Goal: Task Accomplishment & Management: Use online tool/utility

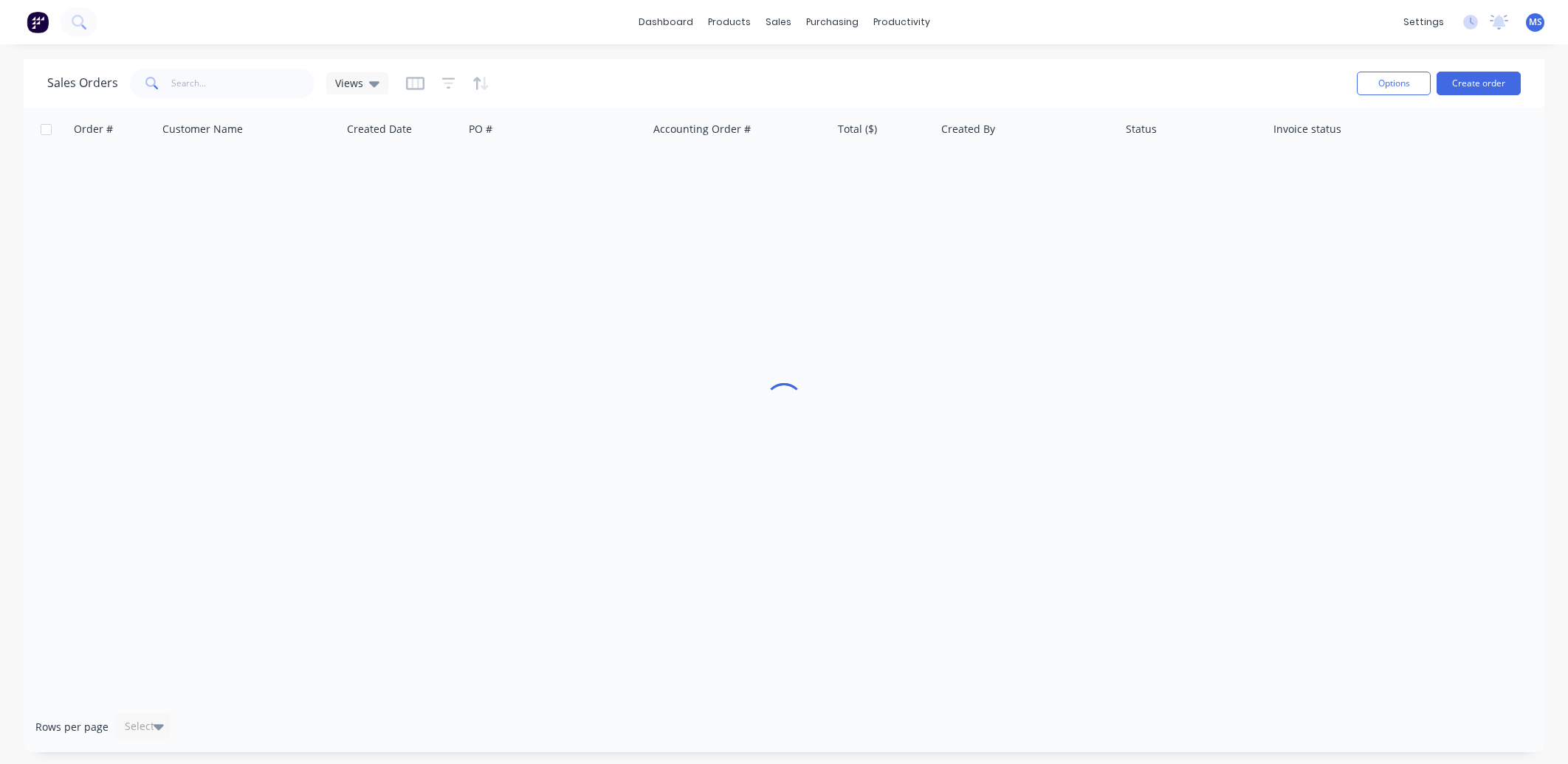
click at [1530, 25] on span "MS" at bounding box center [1535, 22] width 13 height 13
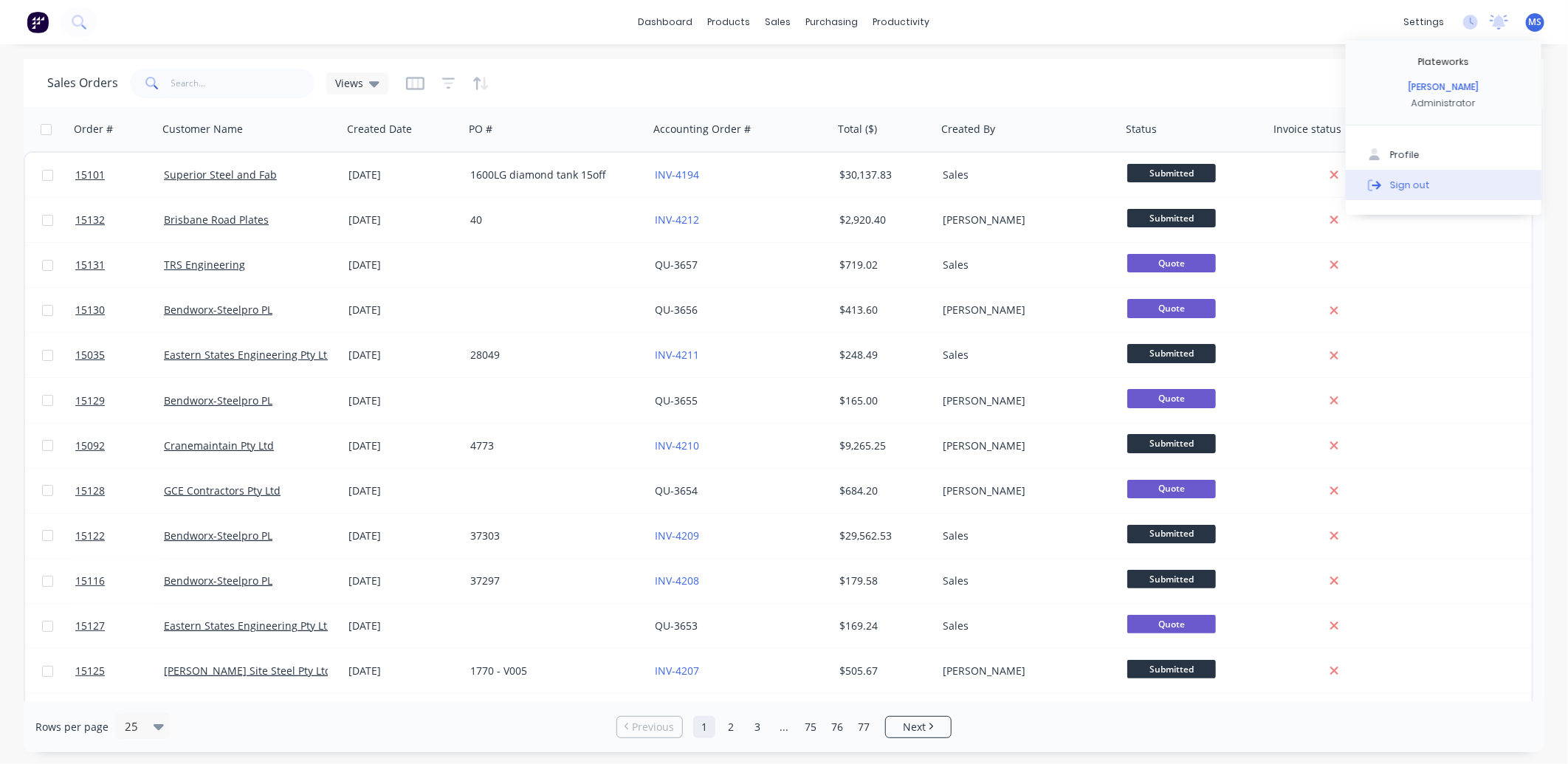
click at [1431, 186] on button "Sign out" at bounding box center [1443, 185] width 196 height 30
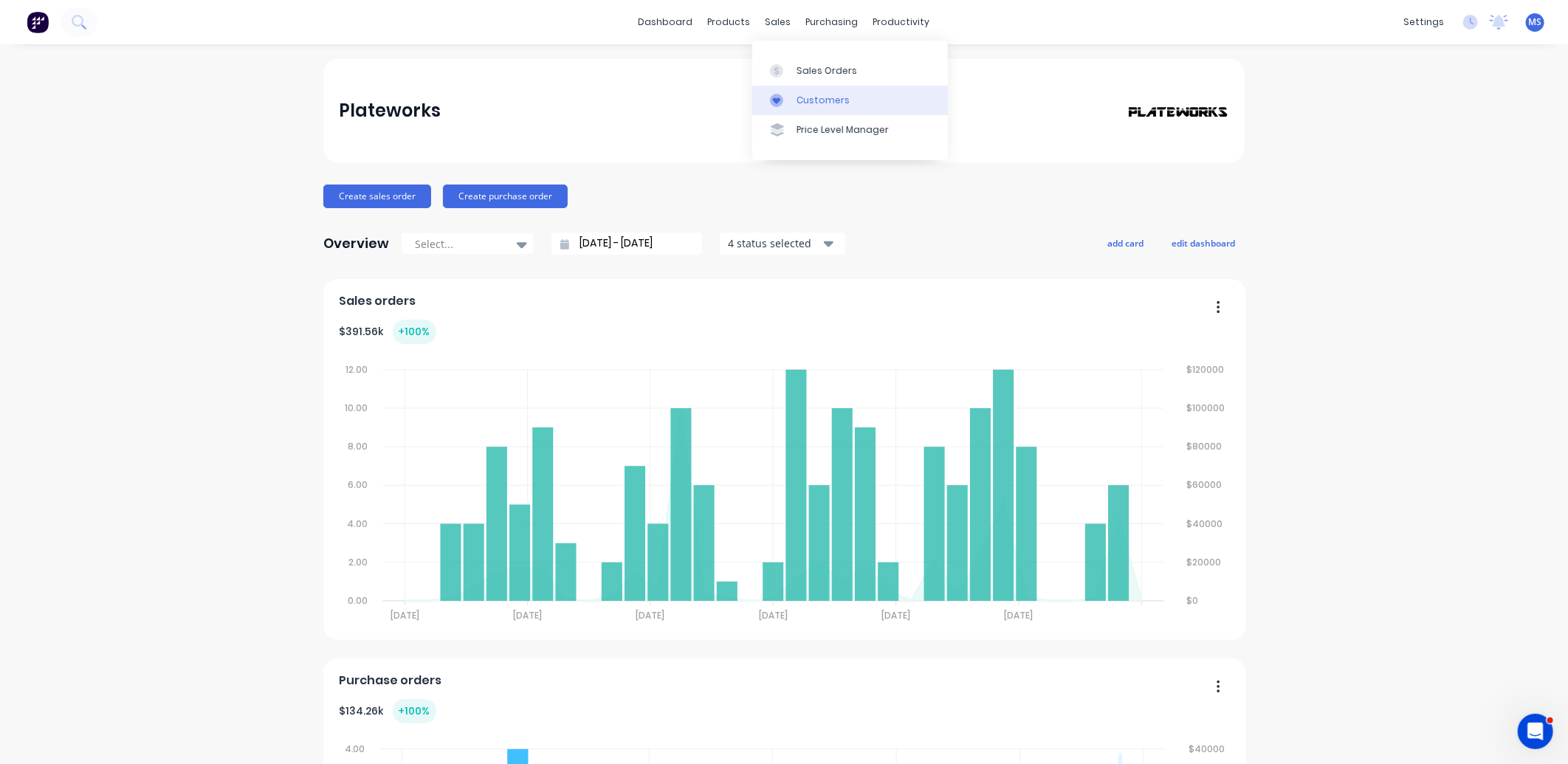
click at [833, 96] on div "Customers" at bounding box center [823, 100] width 53 height 13
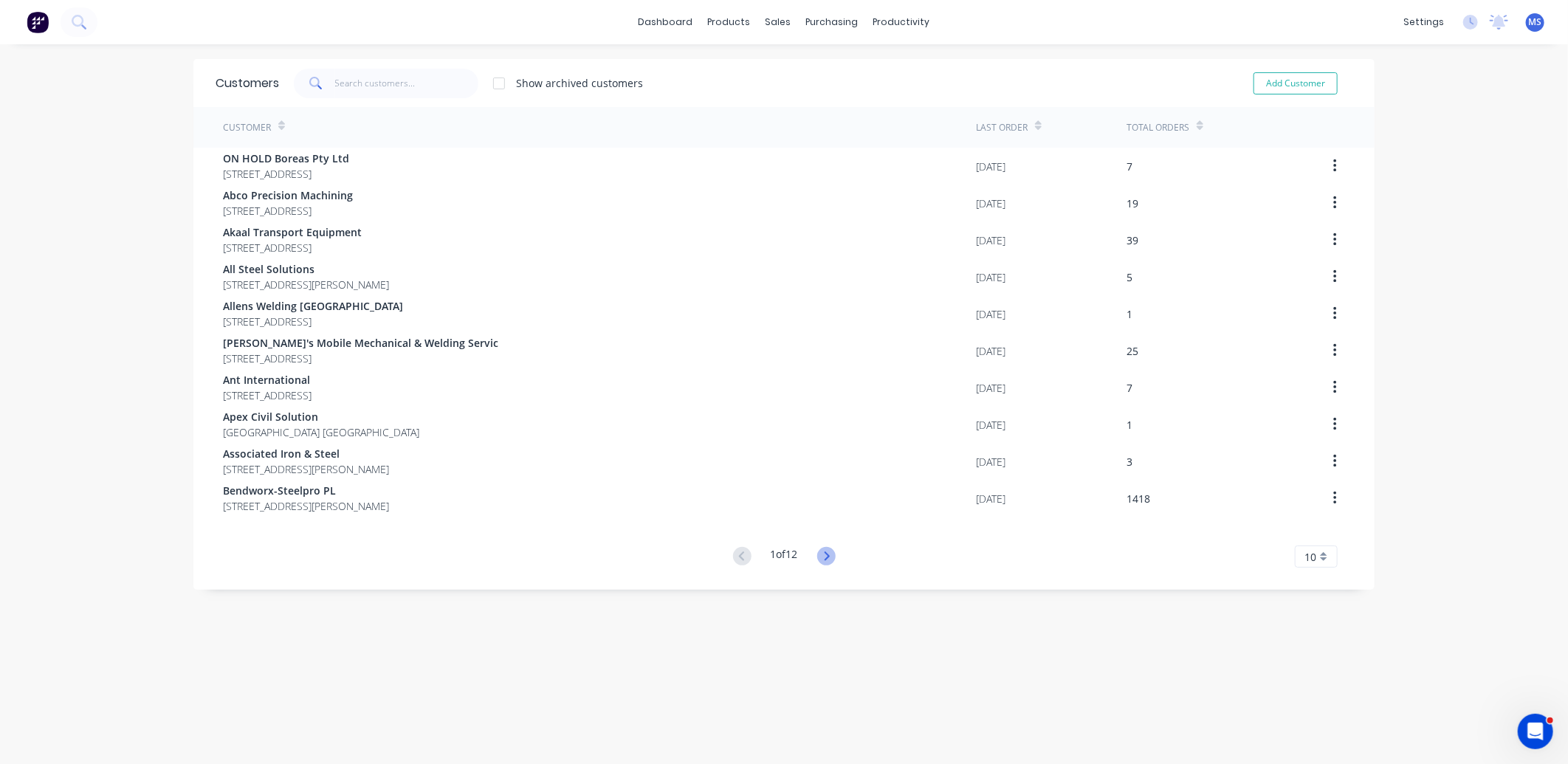
click at [824, 559] on icon at bounding box center [826, 556] width 19 height 19
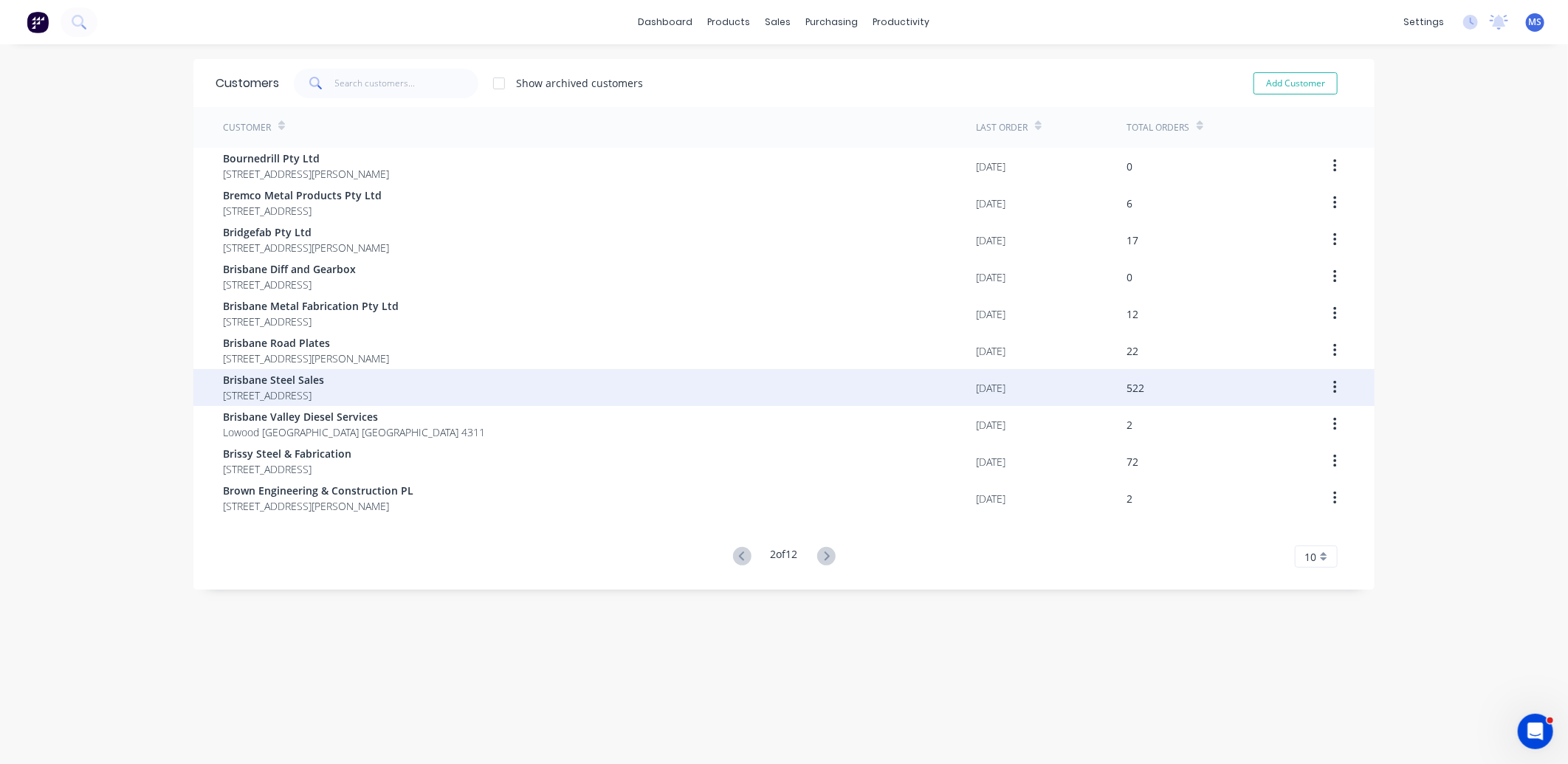
click at [324, 373] on span "Brisbane Steel Sales" at bounding box center [273, 380] width 101 height 16
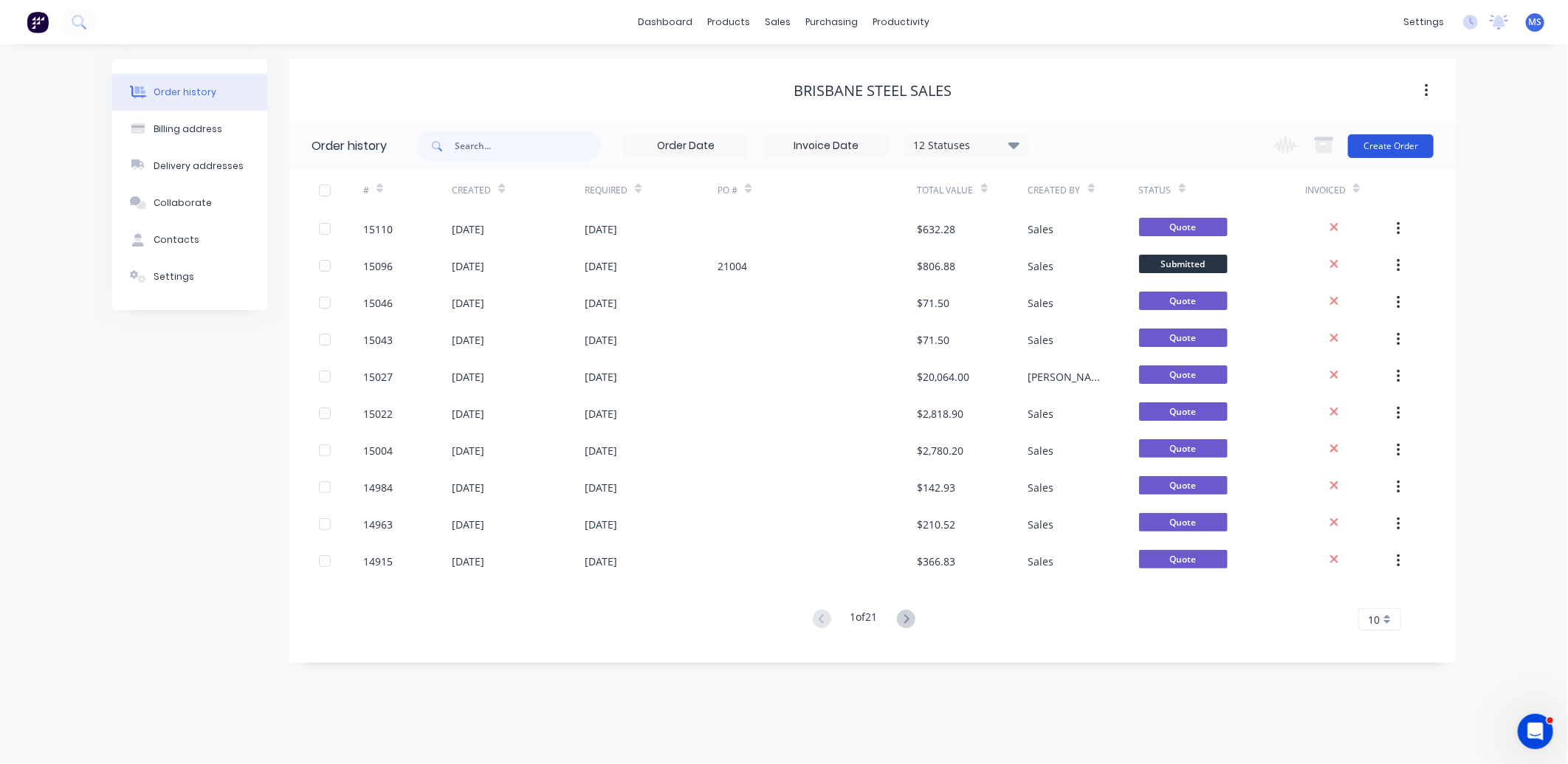
click at [1395, 146] on button "Create Order" at bounding box center [1390, 146] width 85 height 23
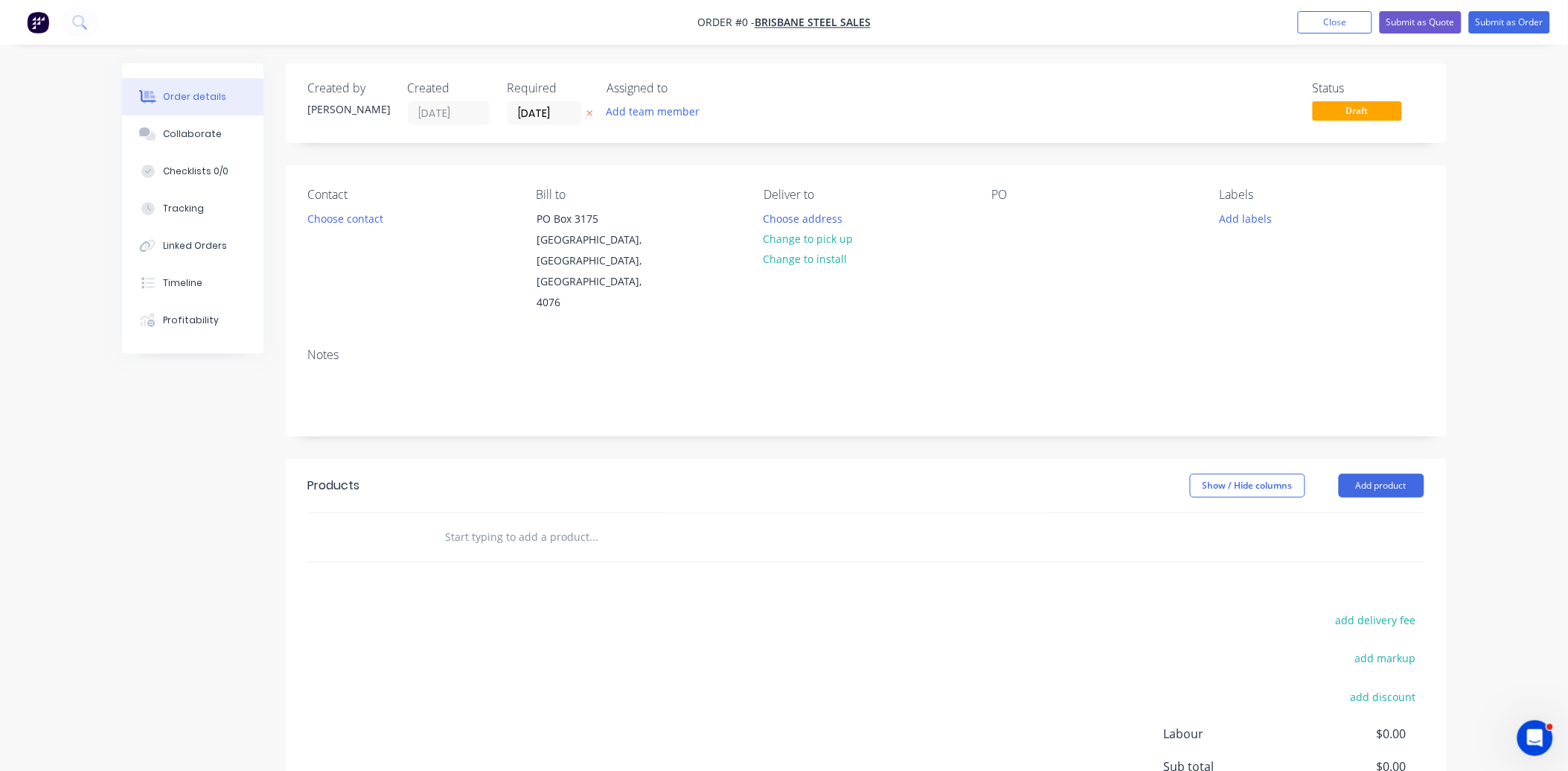
click at [481, 522] on input "text" at bounding box center [594, 537] width 298 height 30
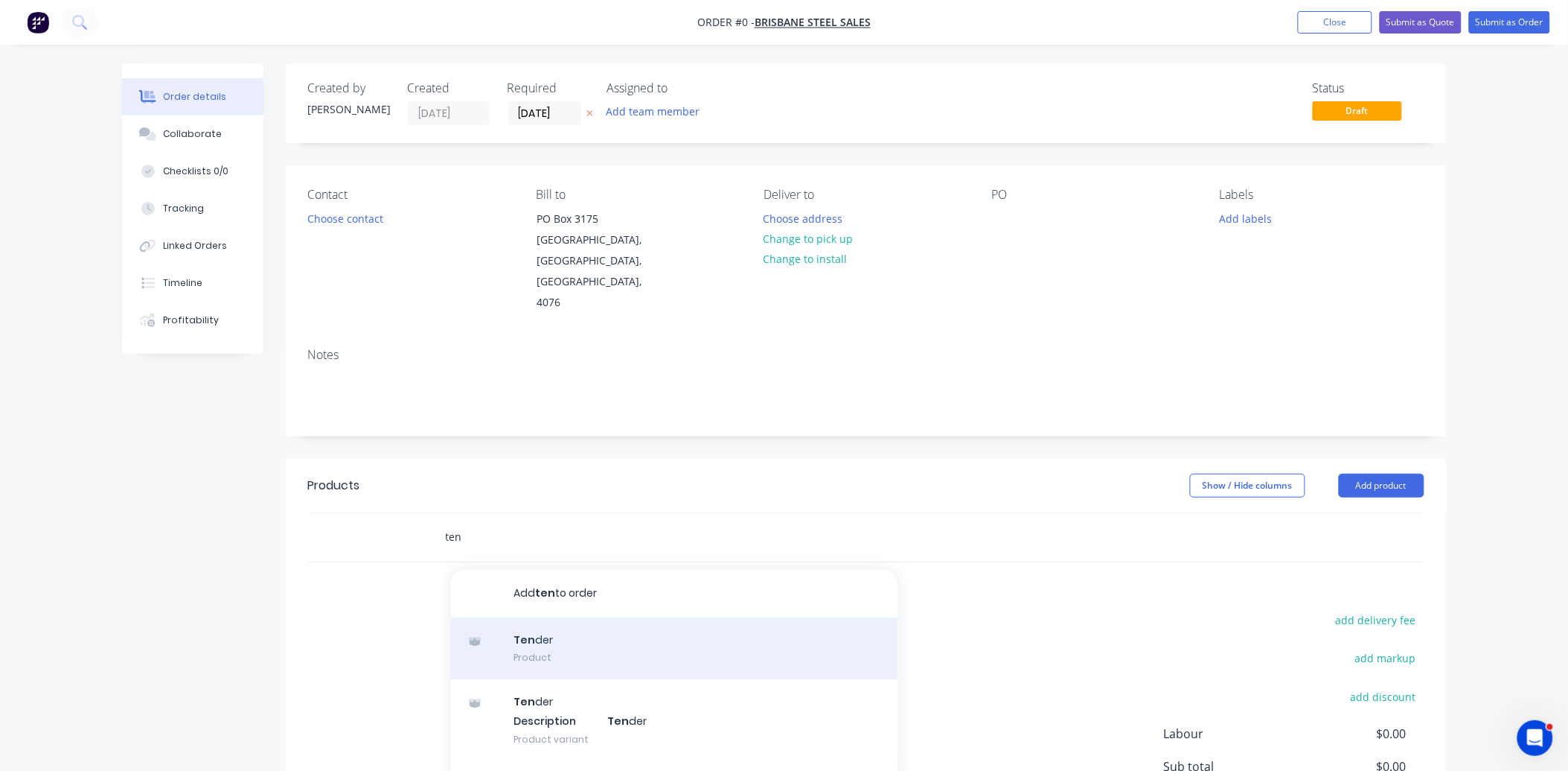
type input "ten"
click at [548, 617] on div "Ten der Product" at bounding box center [674, 648] width 447 height 62
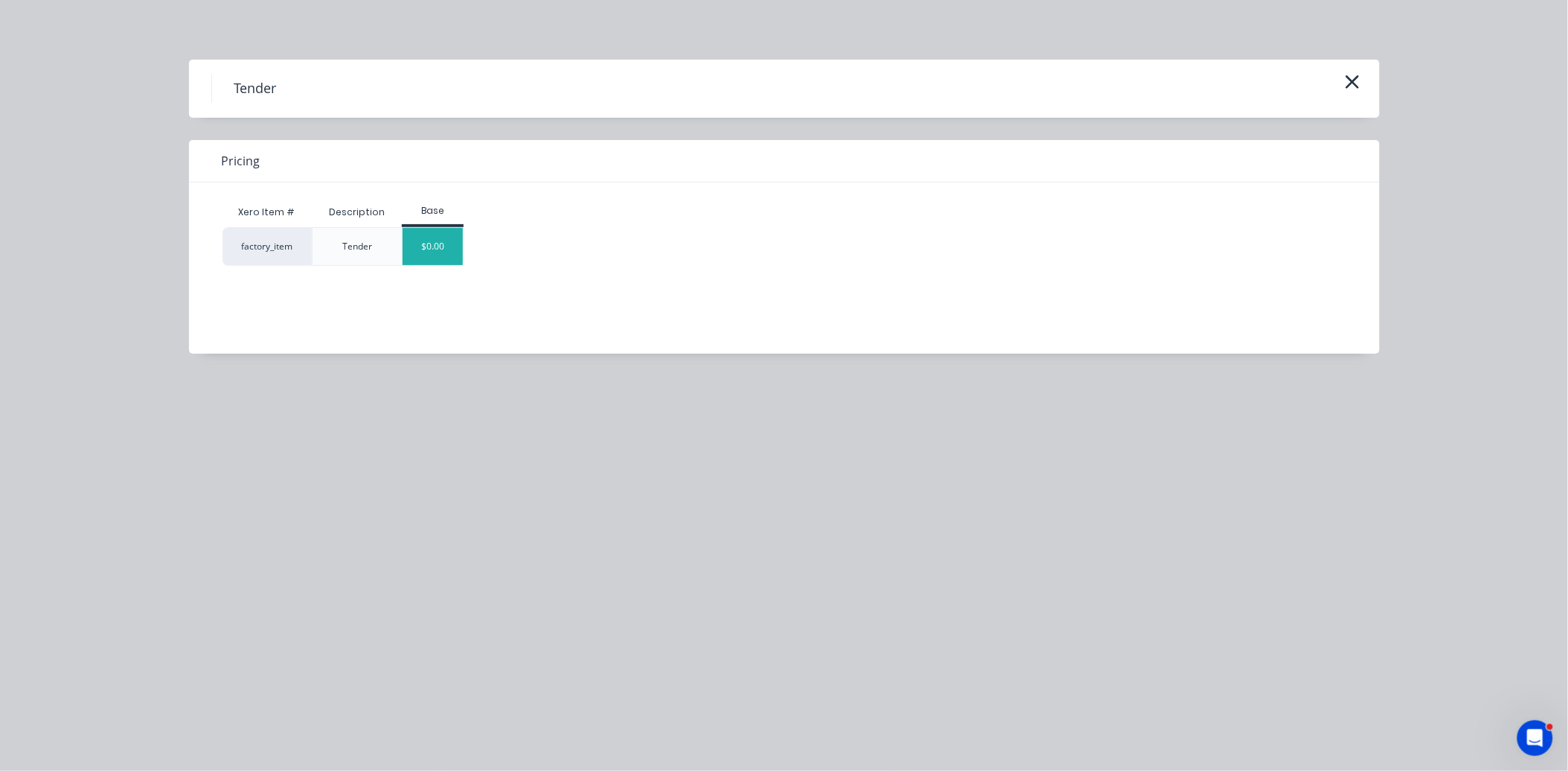
click at [437, 239] on div "$0.00" at bounding box center [433, 246] width 60 height 37
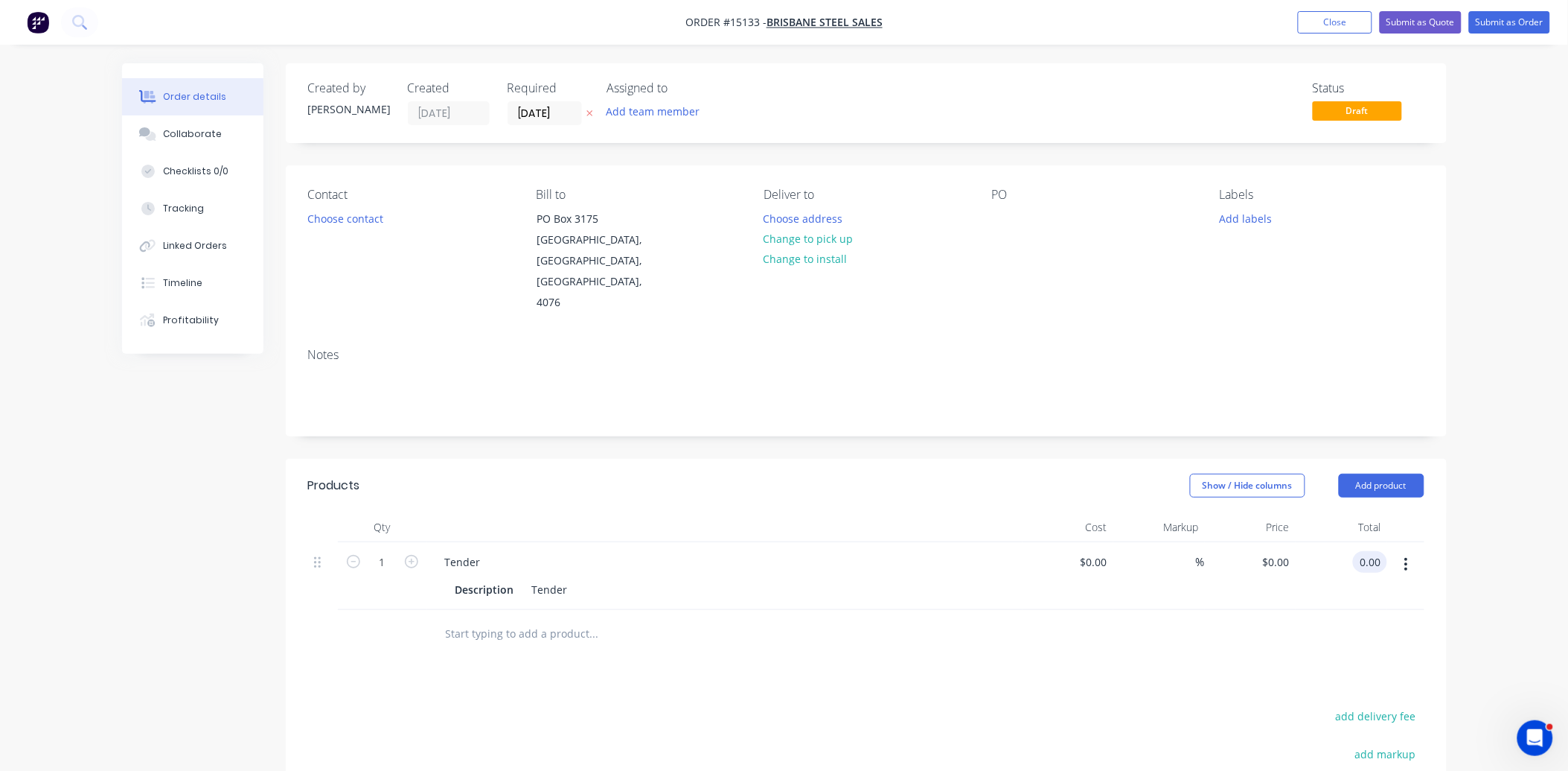
click at [1379, 551] on input "0.00" at bounding box center [1373, 561] width 28 height 21
type input "231.86"
type input "$231.86"
click at [1423, 20] on button "Submit as Quote" at bounding box center [1421, 22] width 82 height 22
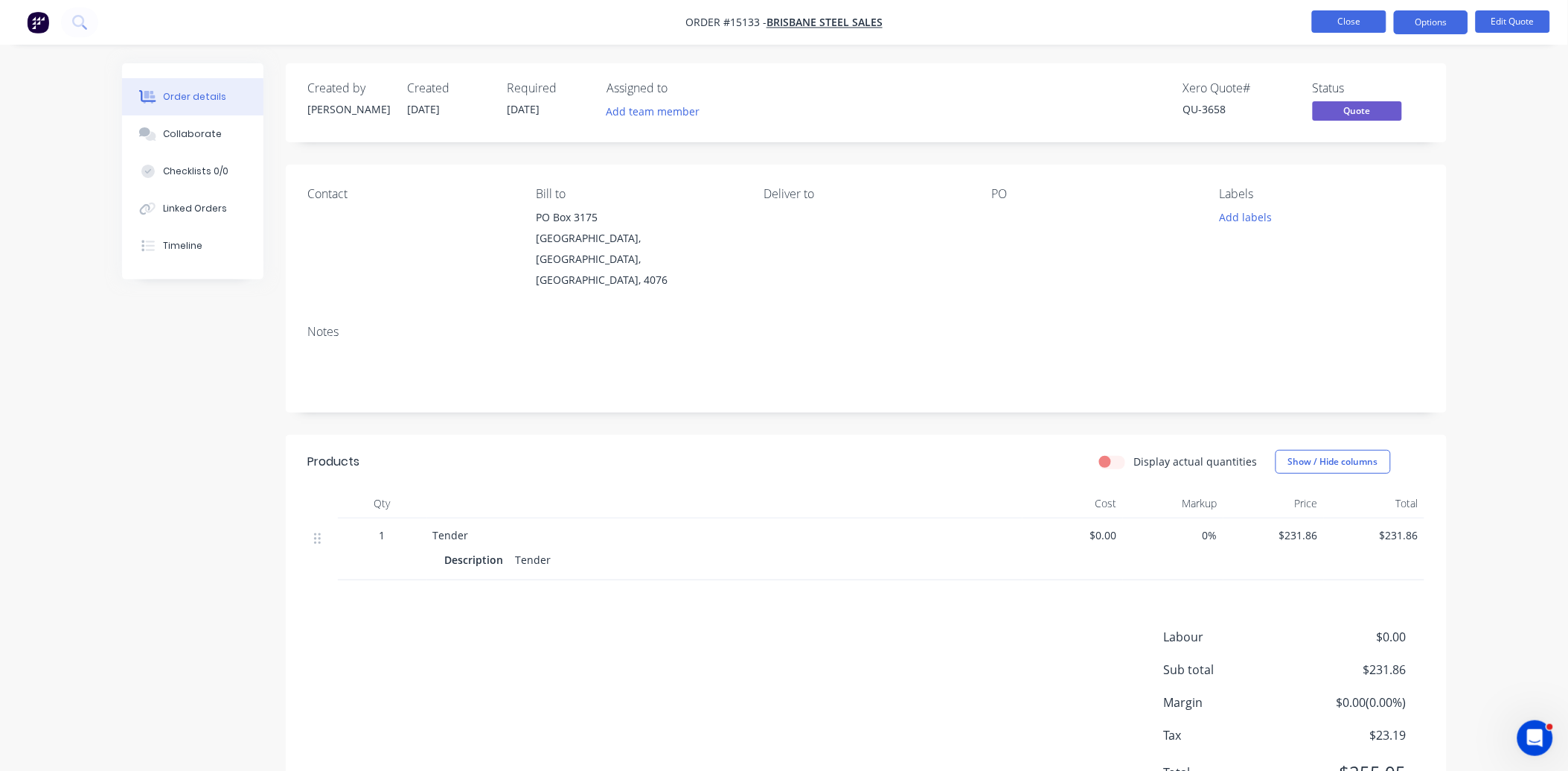
click at [1333, 27] on button "Close" at bounding box center [1349, 21] width 74 height 22
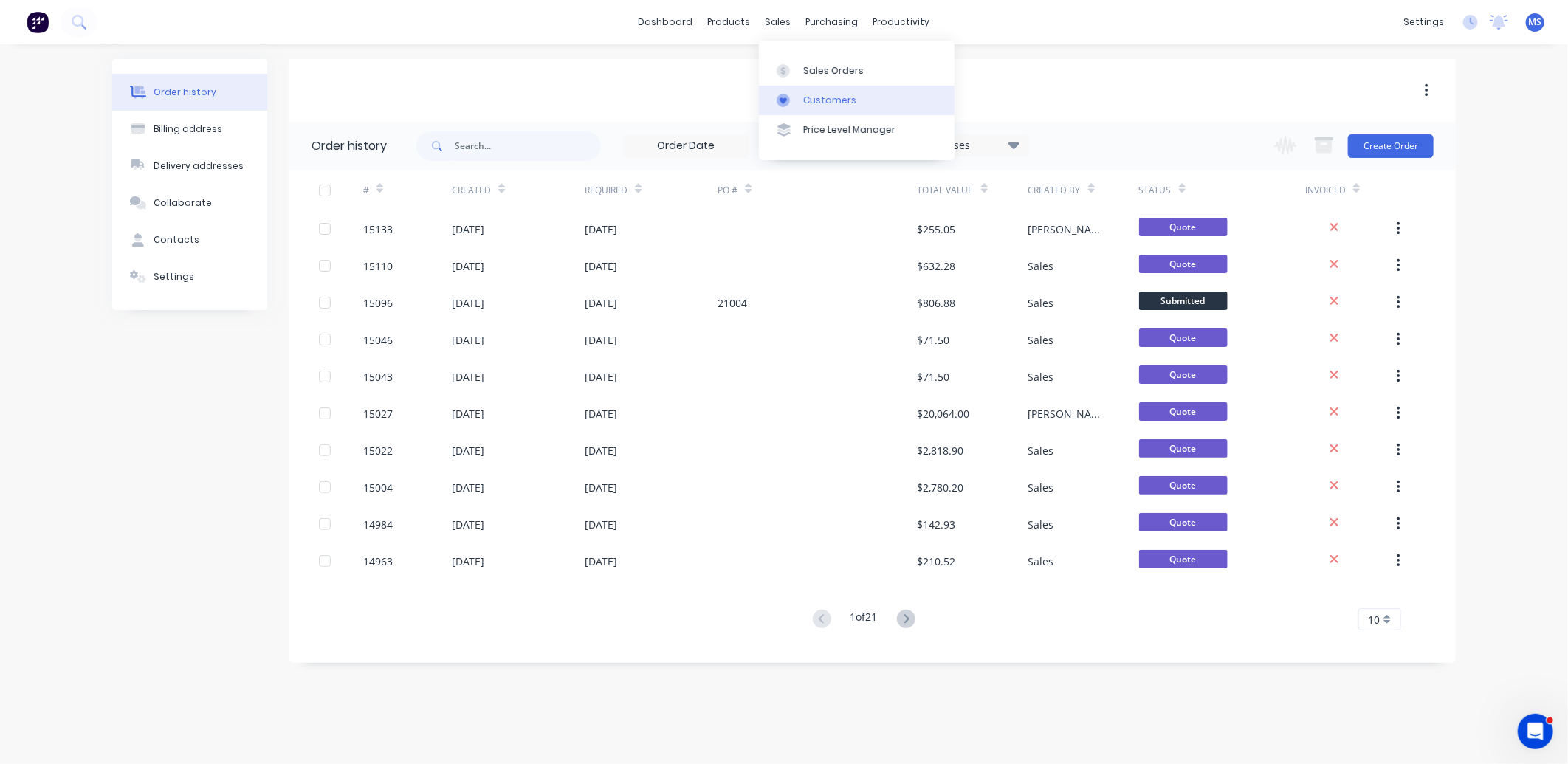
click at [836, 92] on link "Customers" at bounding box center [857, 100] width 196 height 30
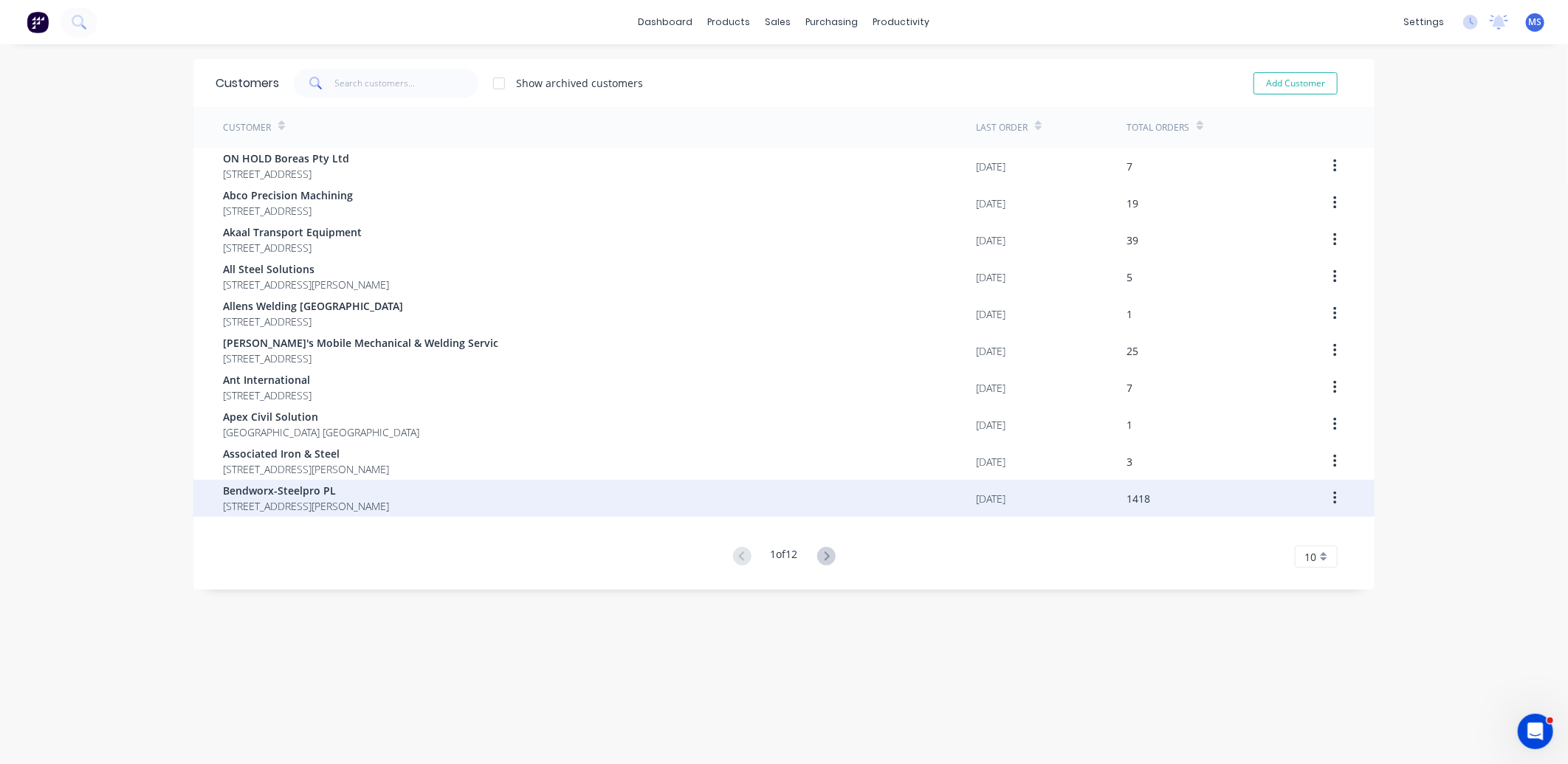
click at [389, 491] on span "Bendworx-Steelpro PL" at bounding box center [306, 490] width 166 height 16
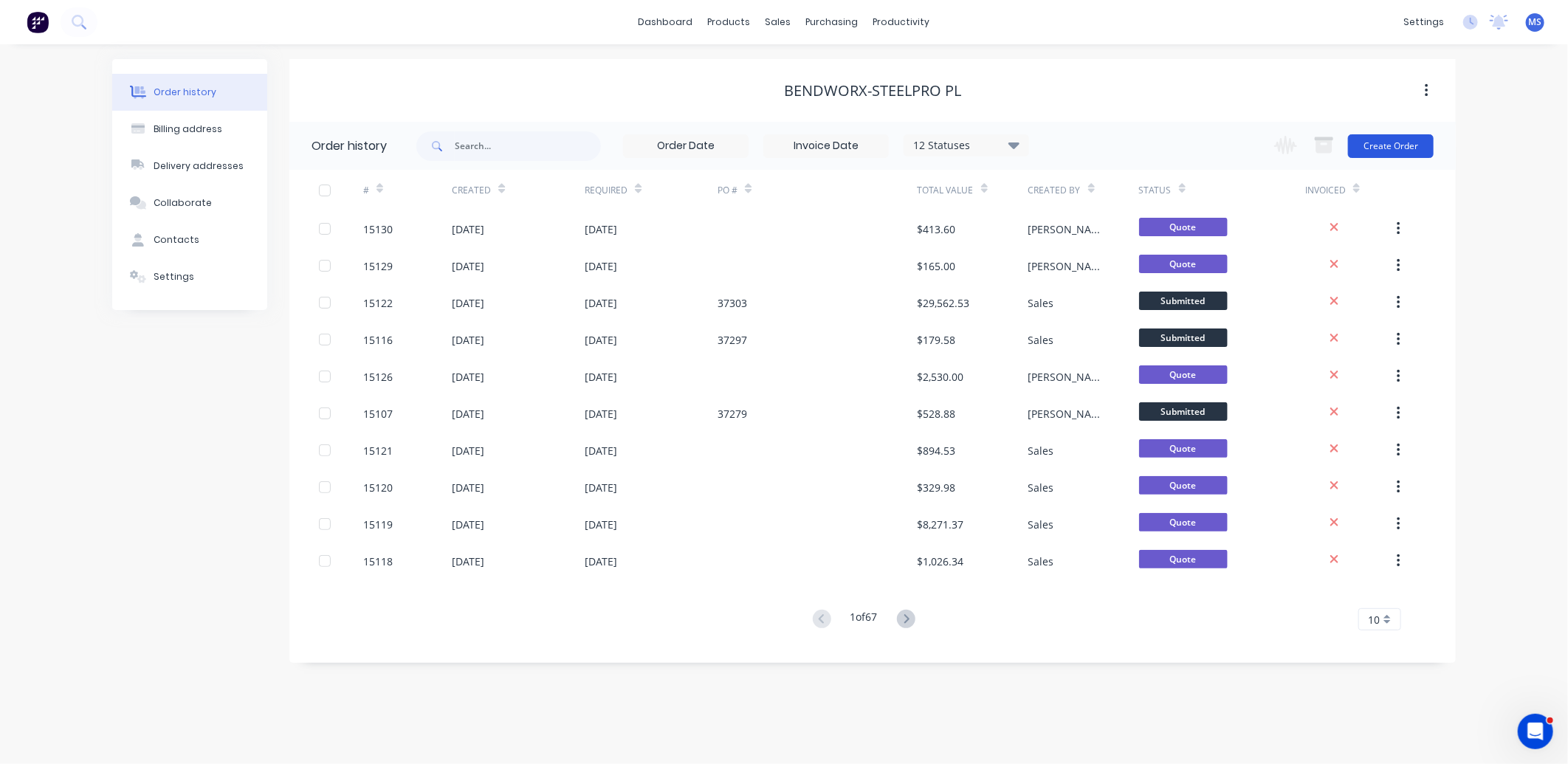
click at [1379, 144] on button "Create Order" at bounding box center [1390, 146] width 85 height 23
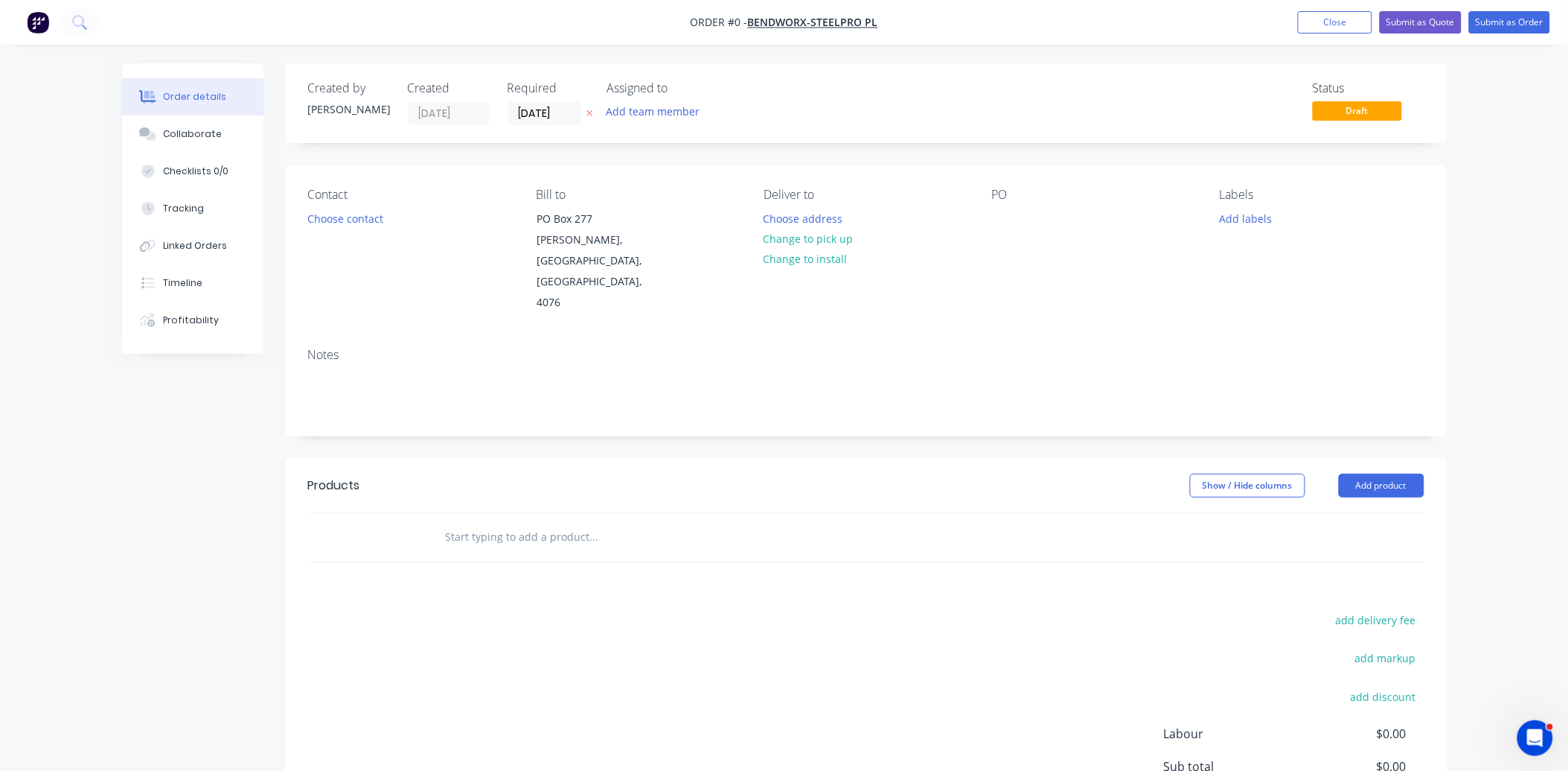
click at [503, 522] on input "text" at bounding box center [594, 537] width 298 height 30
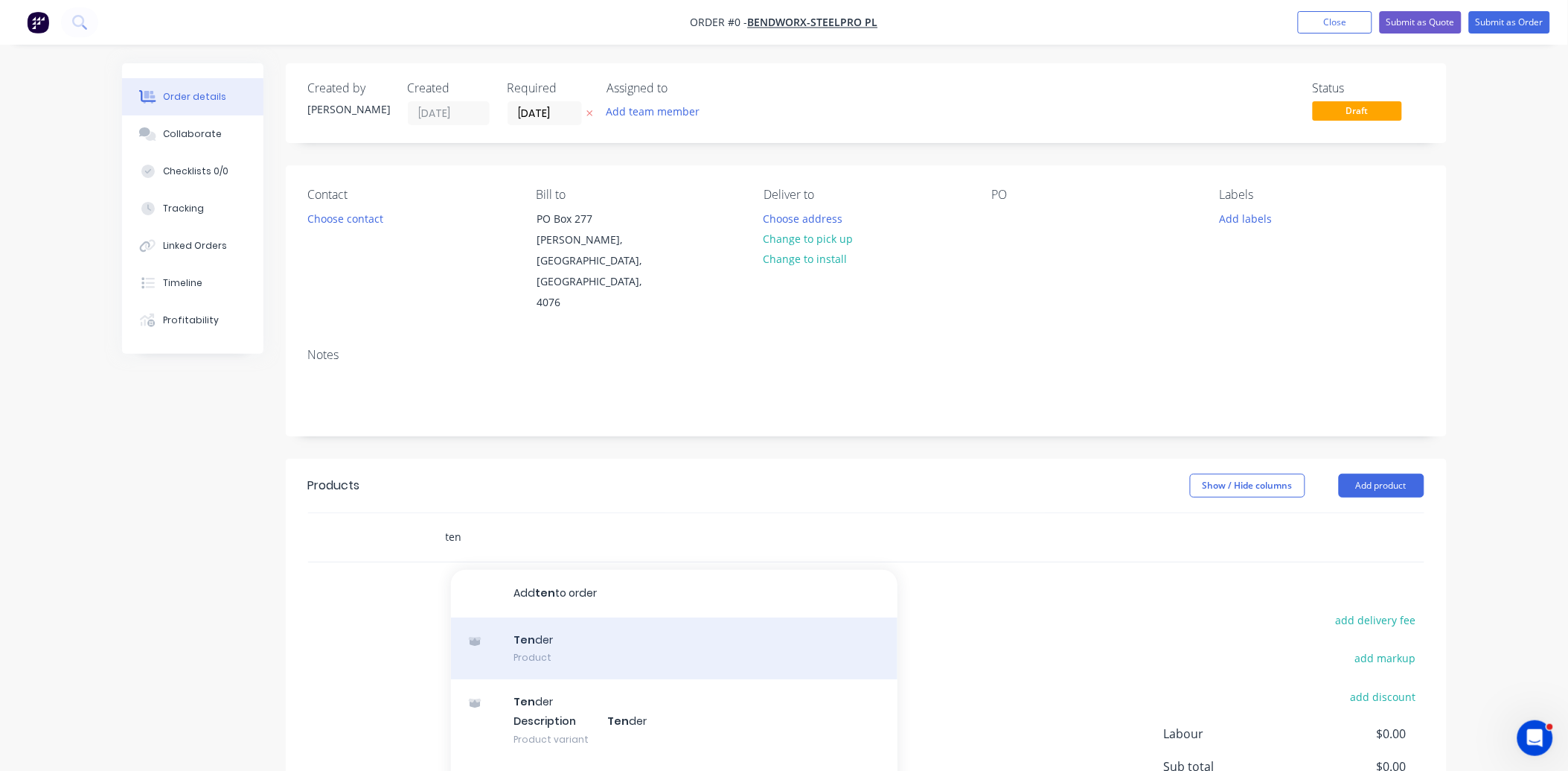
type input "ten"
click at [568, 617] on div "Ten der Product" at bounding box center [674, 648] width 447 height 62
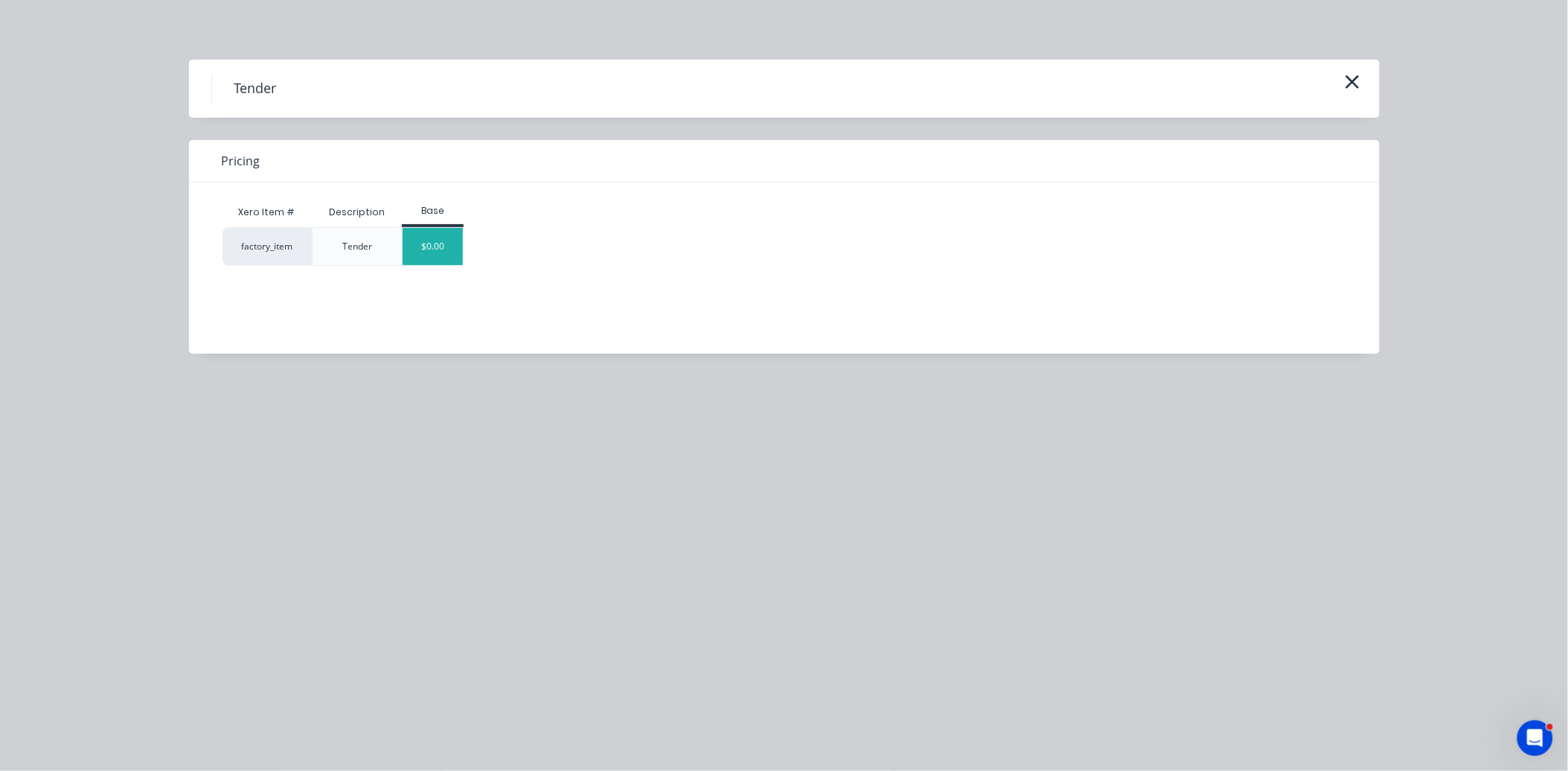
click at [451, 242] on div "$0.00" at bounding box center [433, 246] width 60 height 37
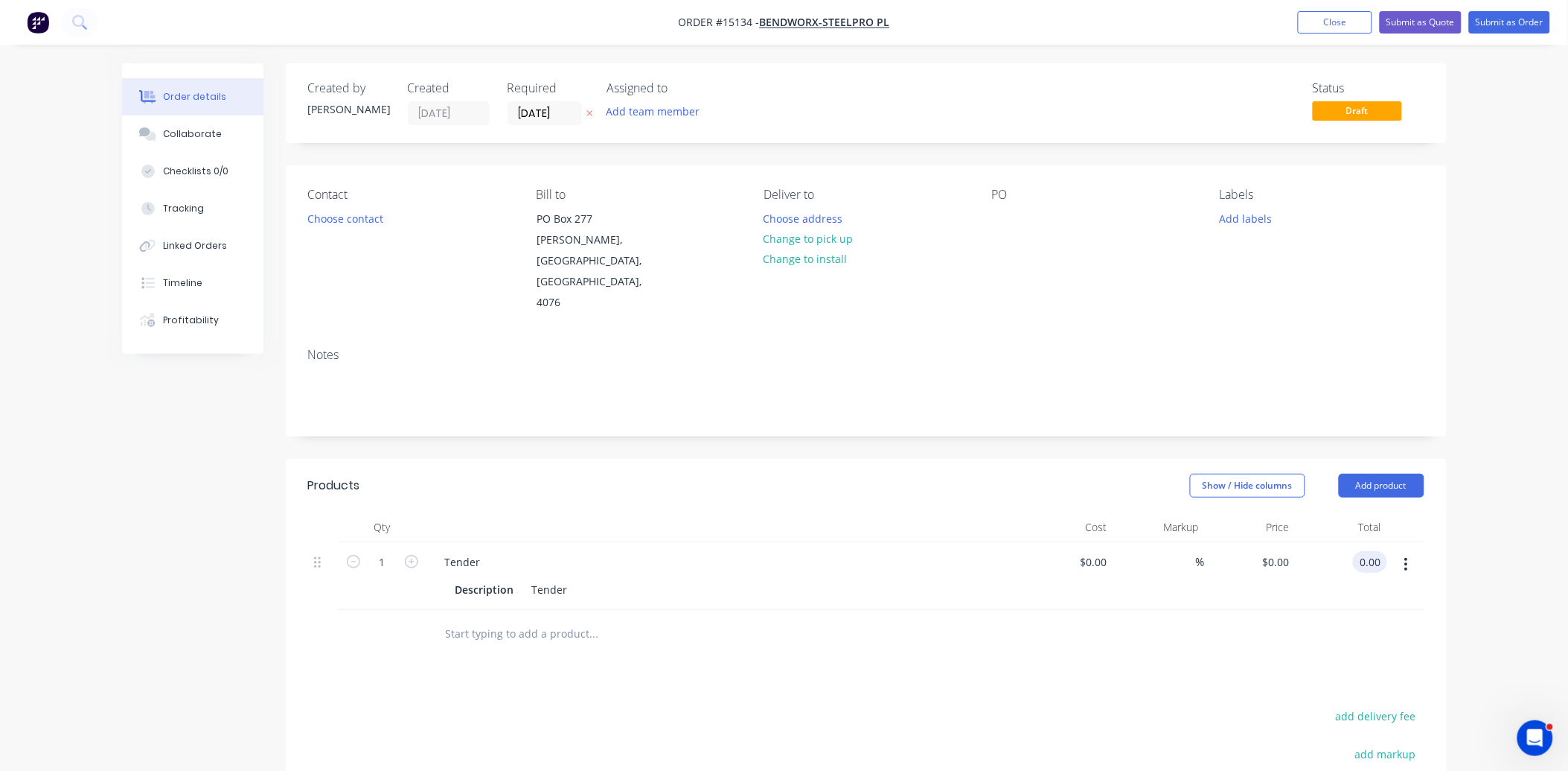
click at [1375, 551] on input "0.00" at bounding box center [1373, 561] width 28 height 21
type input "354"
type input "$354.00"
click at [1392, 24] on button "Submit as Quote" at bounding box center [1421, 22] width 82 height 22
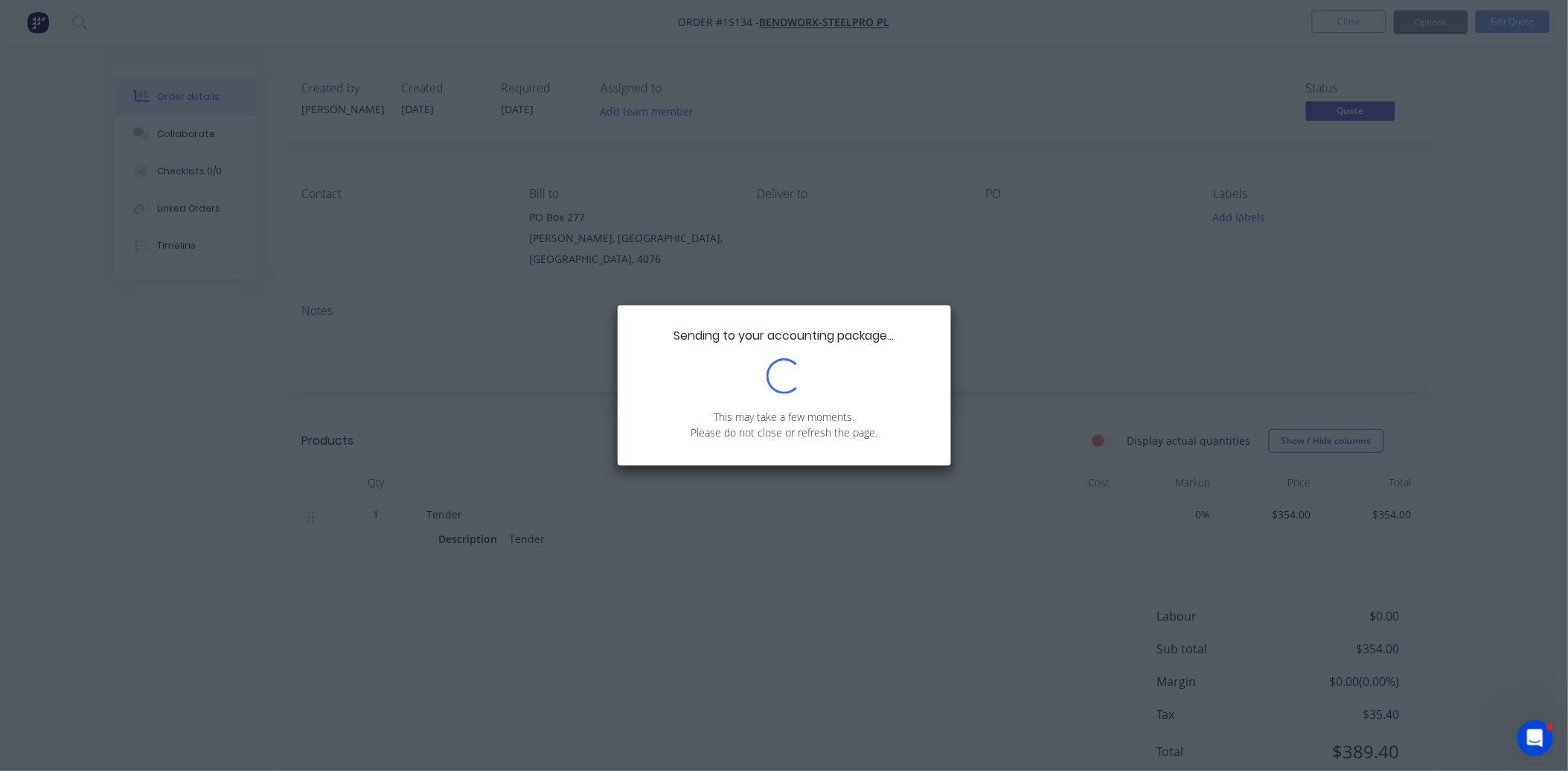
click at [1353, 20] on div "Sending to your accounting package... Loading... This may take a few moments. P…" at bounding box center [784, 386] width 1568 height 771
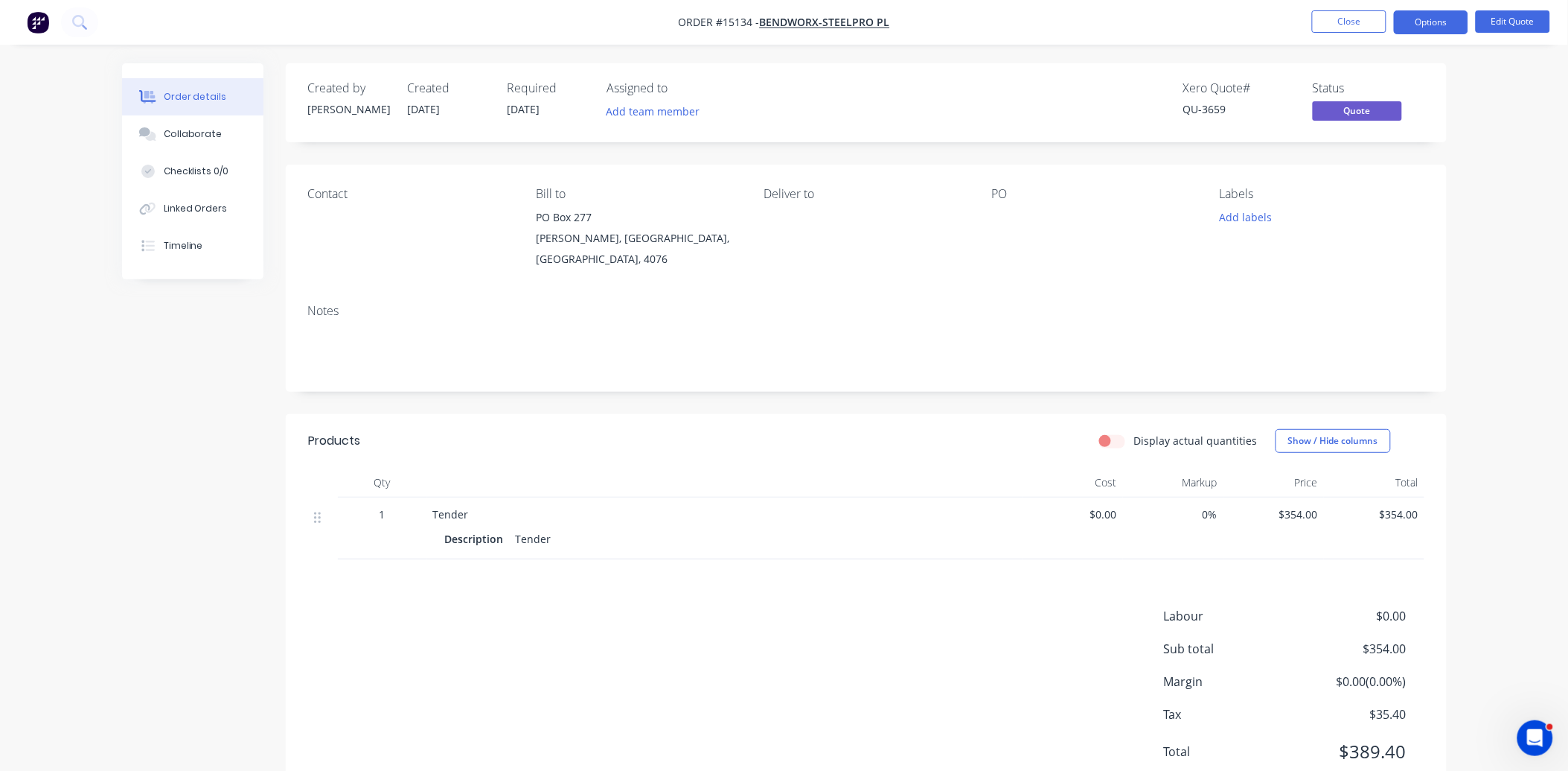
click at [1353, 20] on button "Close" at bounding box center [1349, 21] width 74 height 22
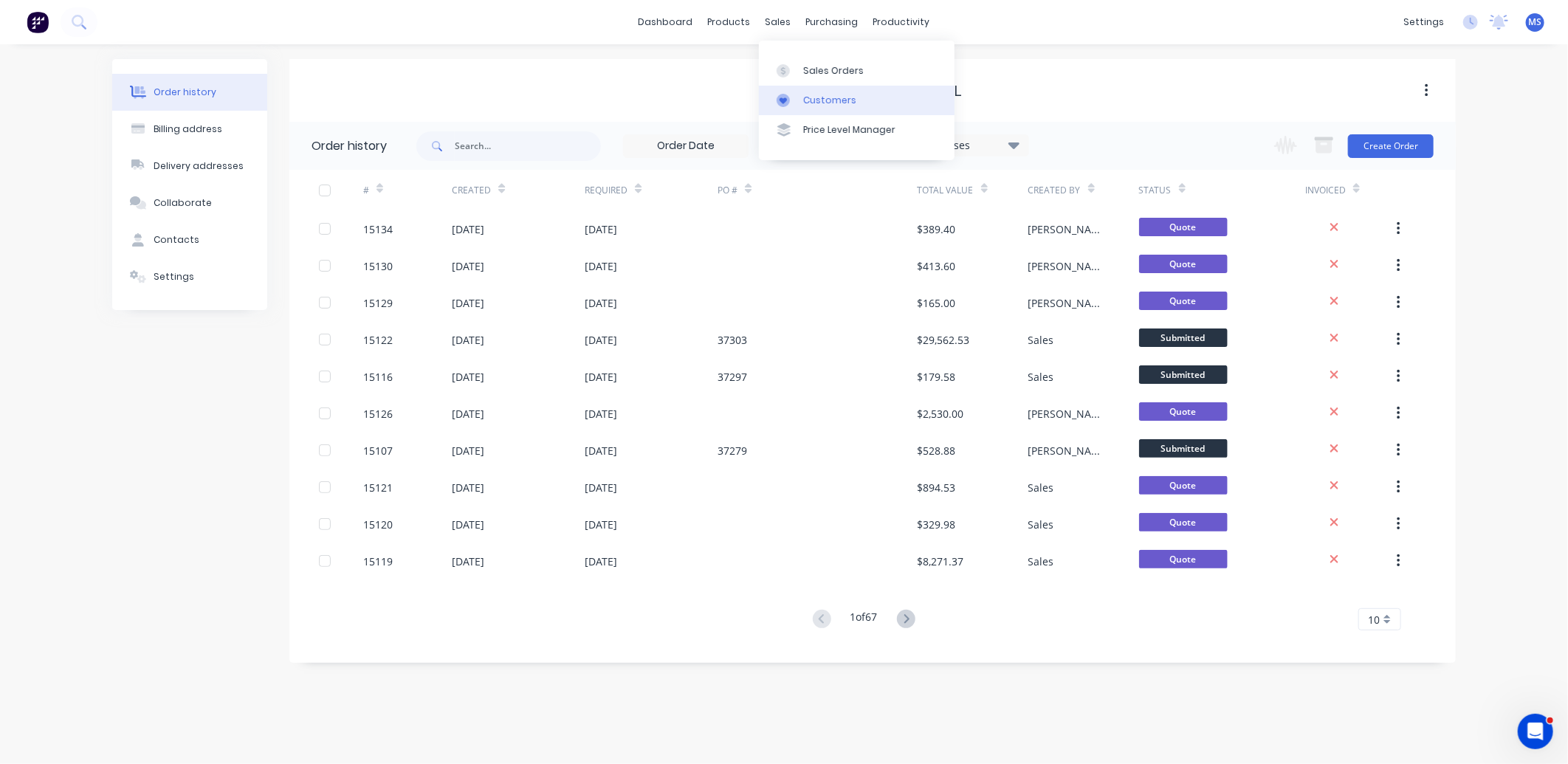
click at [840, 102] on div "Customers" at bounding box center [830, 100] width 53 height 13
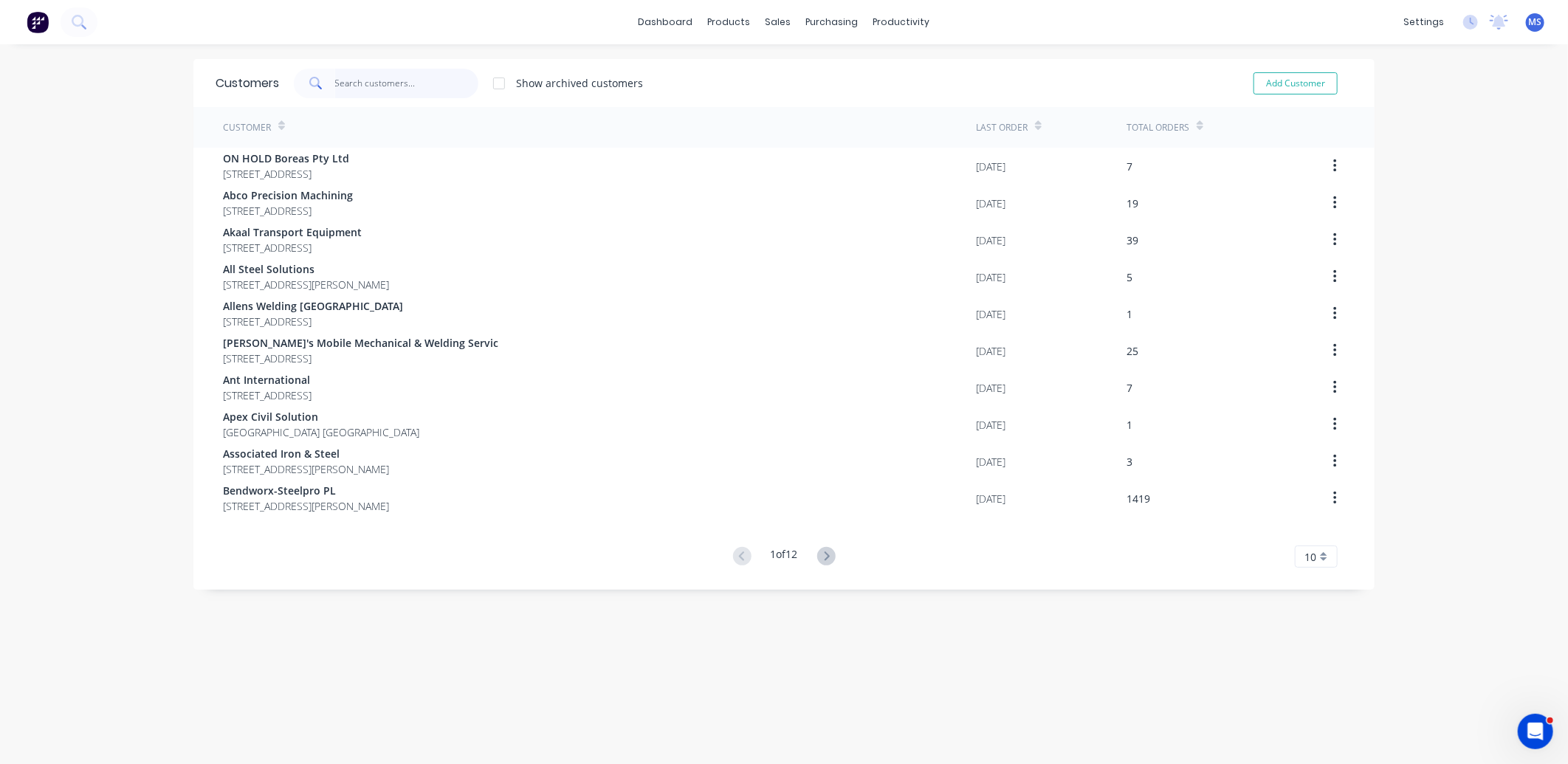
click at [381, 87] on input "text" at bounding box center [407, 84] width 144 height 30
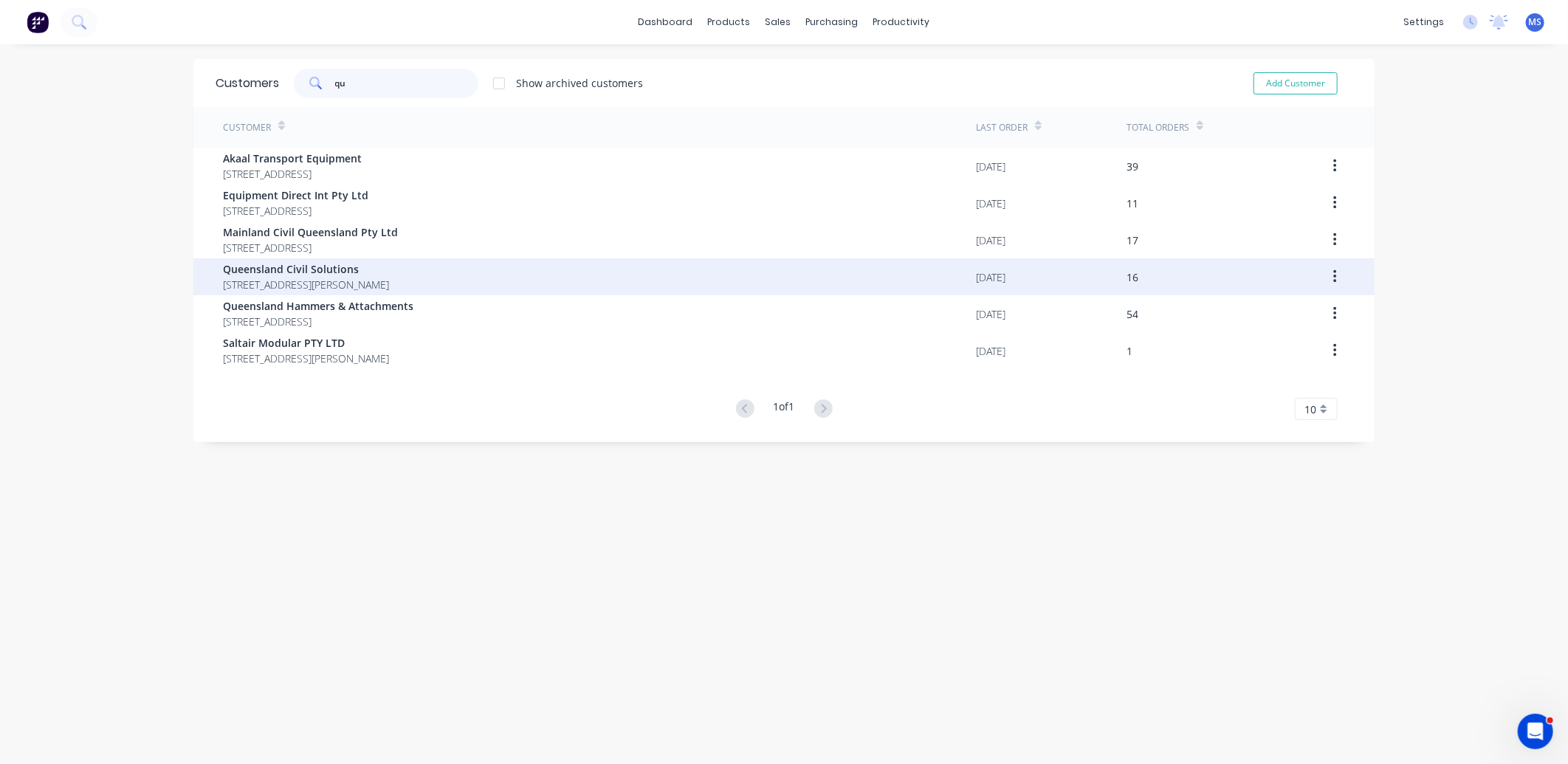
type input "qu"
click at [341, 276] on span "Queensland Civil Solutions" at bounding box center [306, 269] width 166 height 16
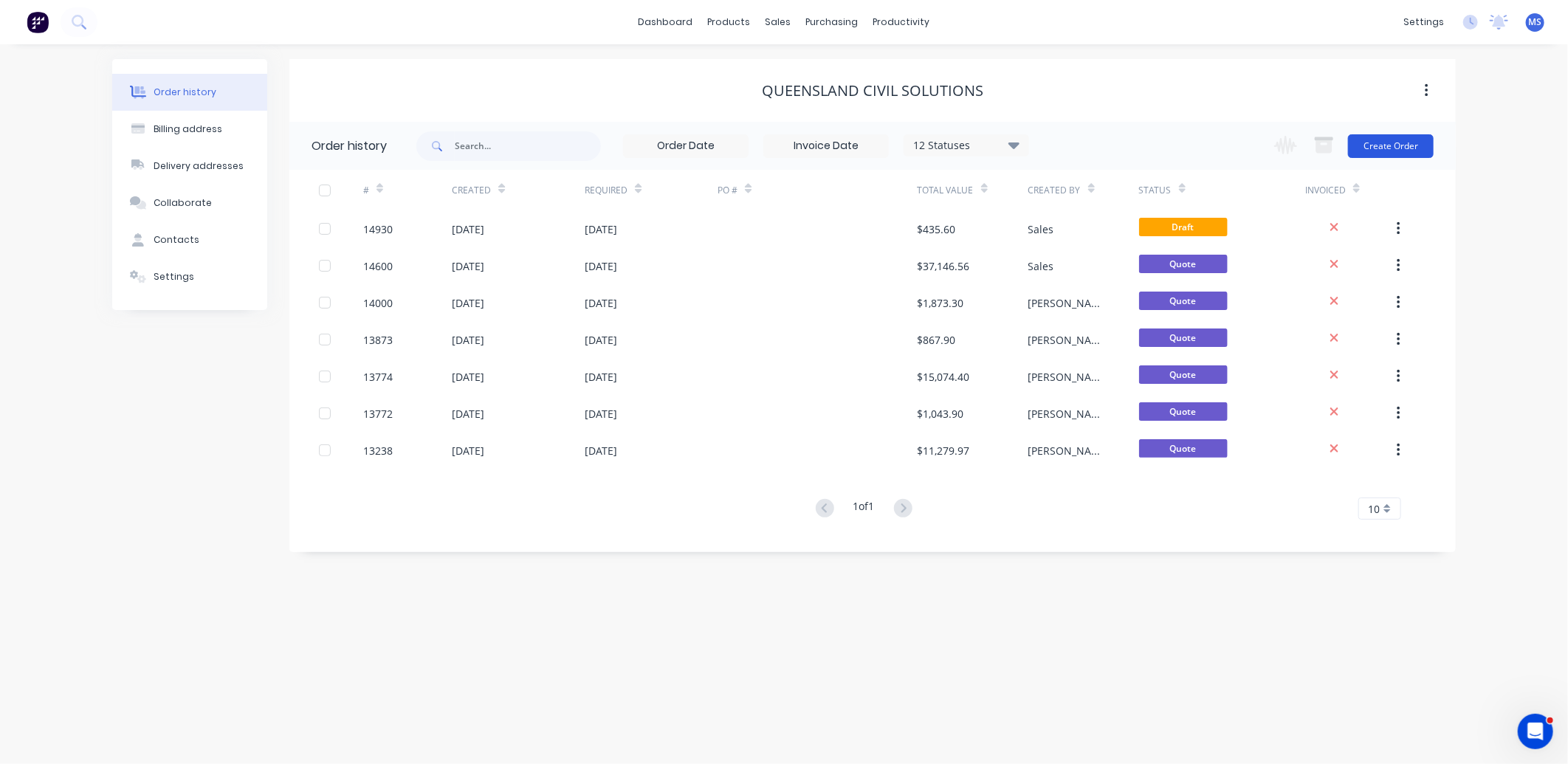
click at [1386, 153] on button "Create Order" at bounding box center [1390, 146] width 85 height 23
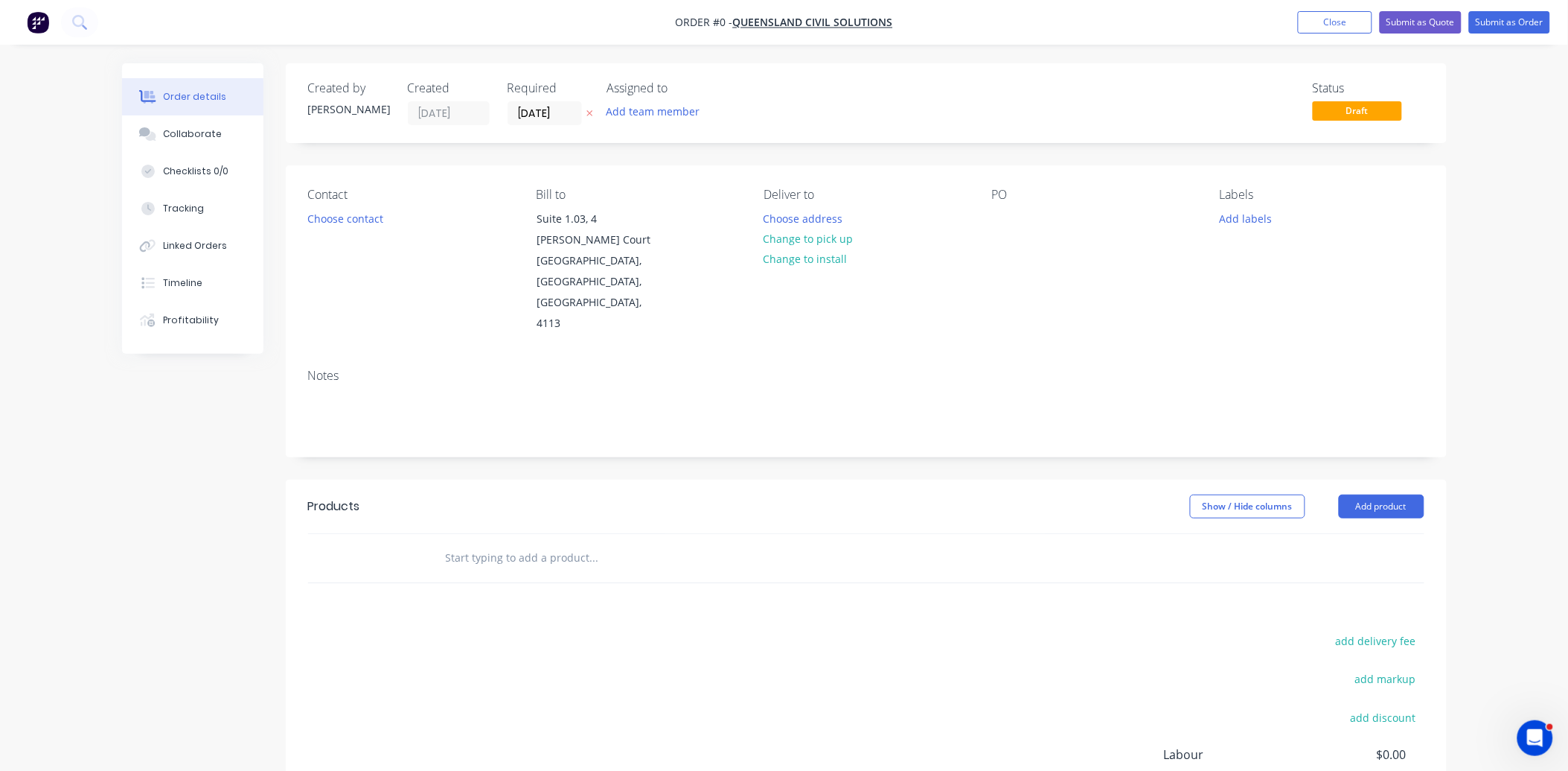
click at [480, 543] on input "text" at bounding box center [594, 558] width 298 height 30
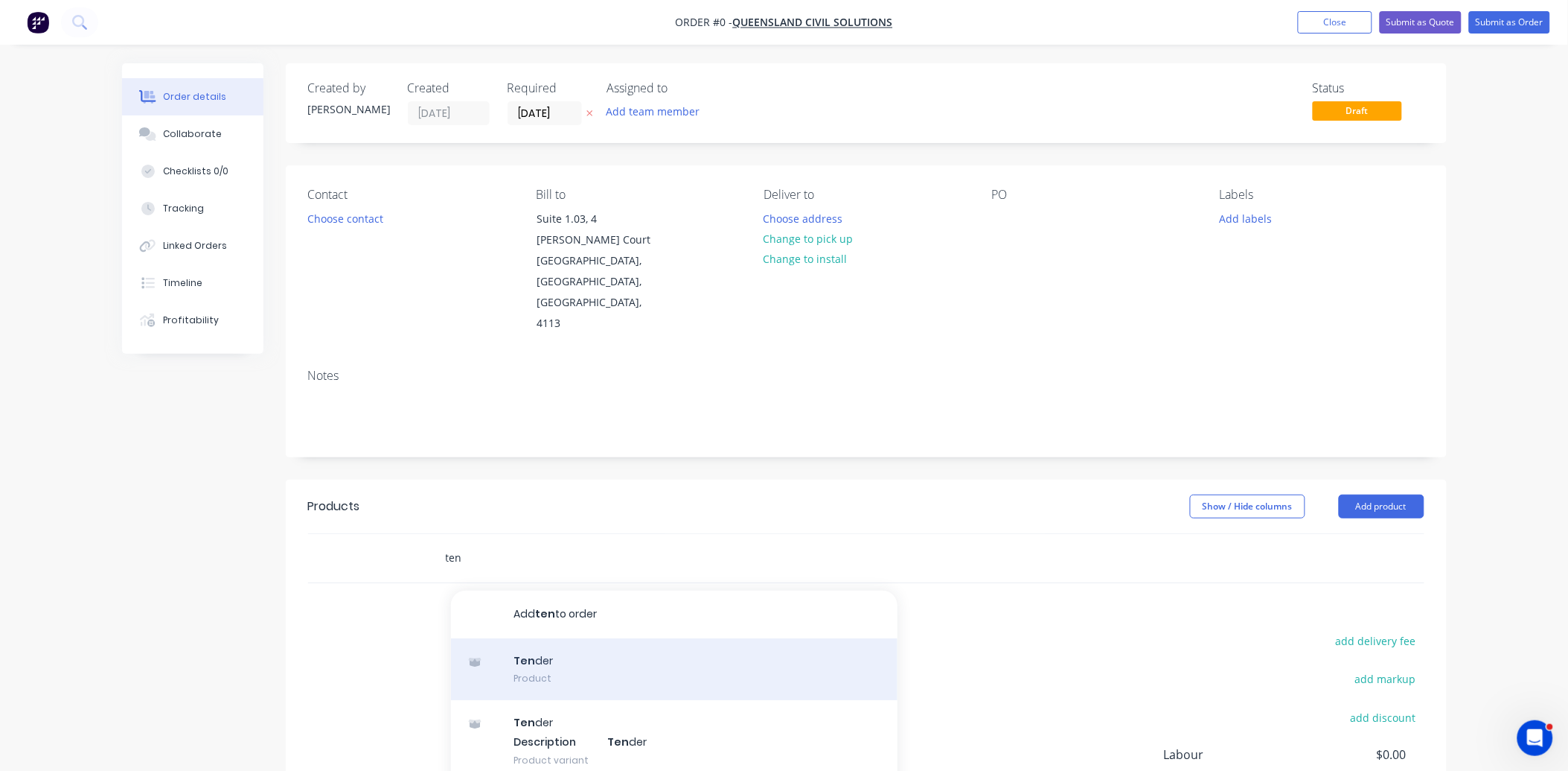
type input "ten"
click at [530, 638] on div "Ten der Product" at bounding box center [674, 669] width 447 height 62
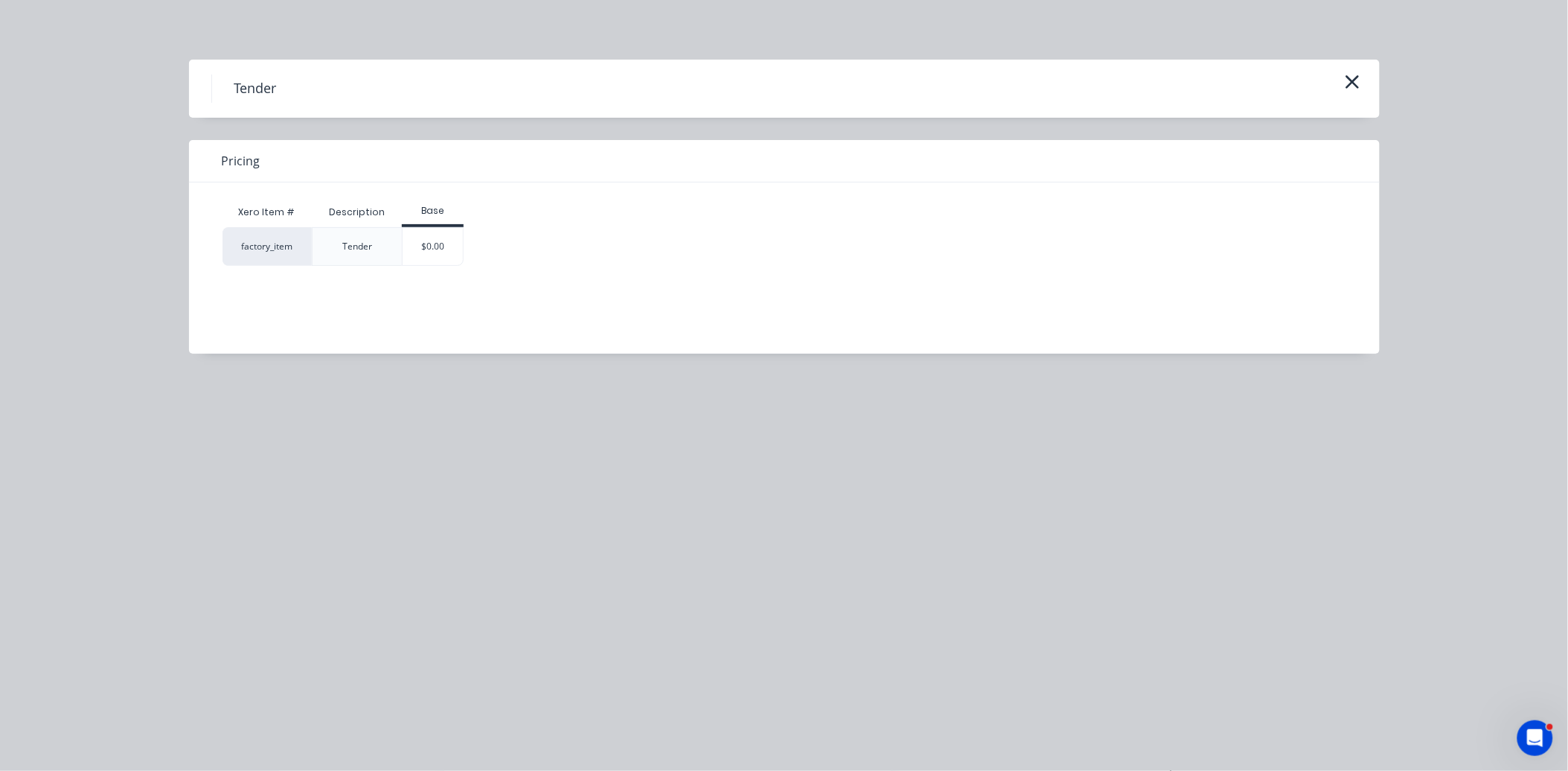
click at [432, 233] on div "$0.00" at bounding box center [433, 246] width 60 height 37
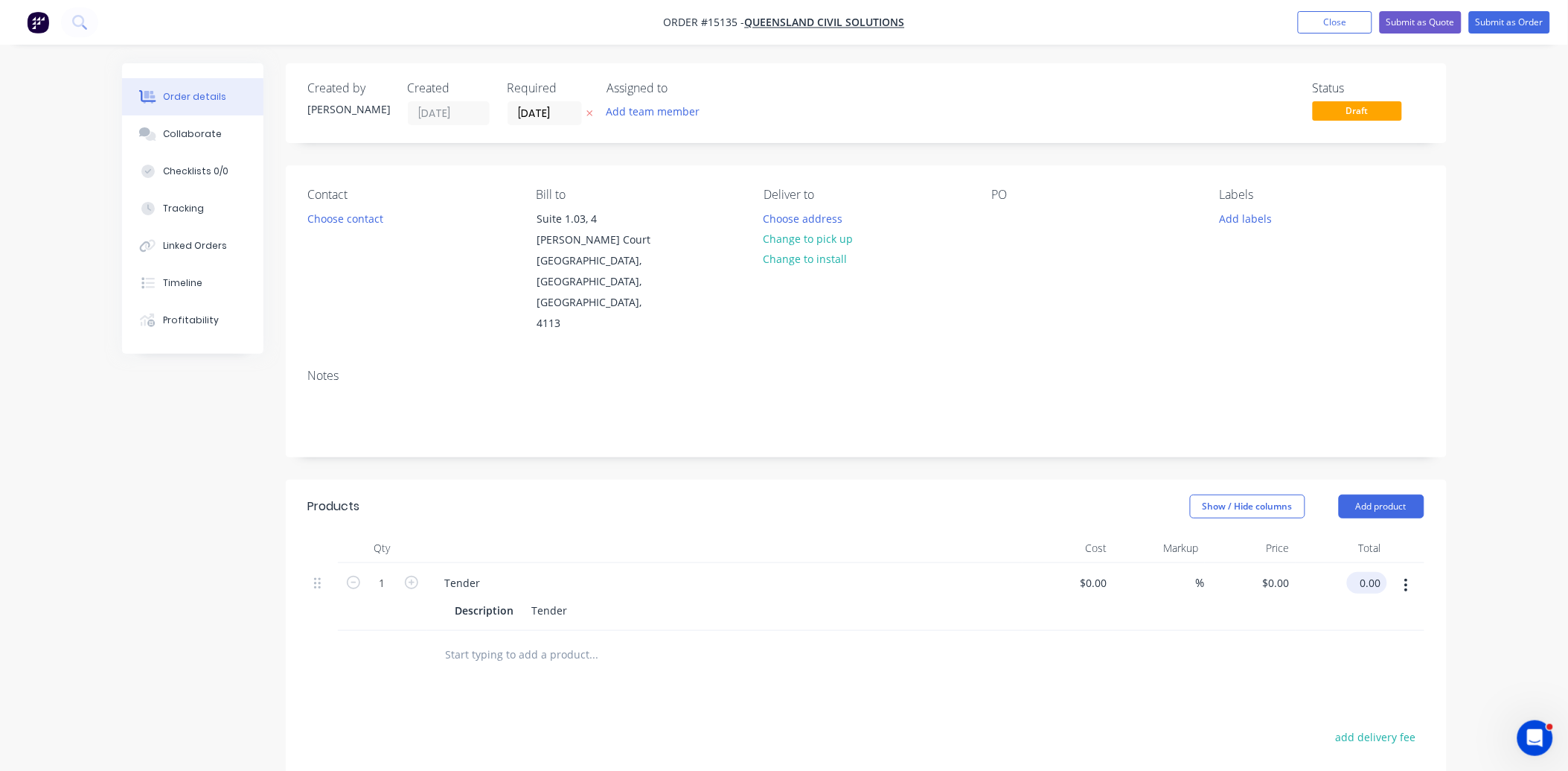
click at [1365, 572] on input "0.00" at bounding box center [1370, 582] width 34 height 21
type input "399"
type input "$399.00"
click at [1417, 19] on button "Submit as Quote" at bounding box center [1421, 22] width 82 height 22
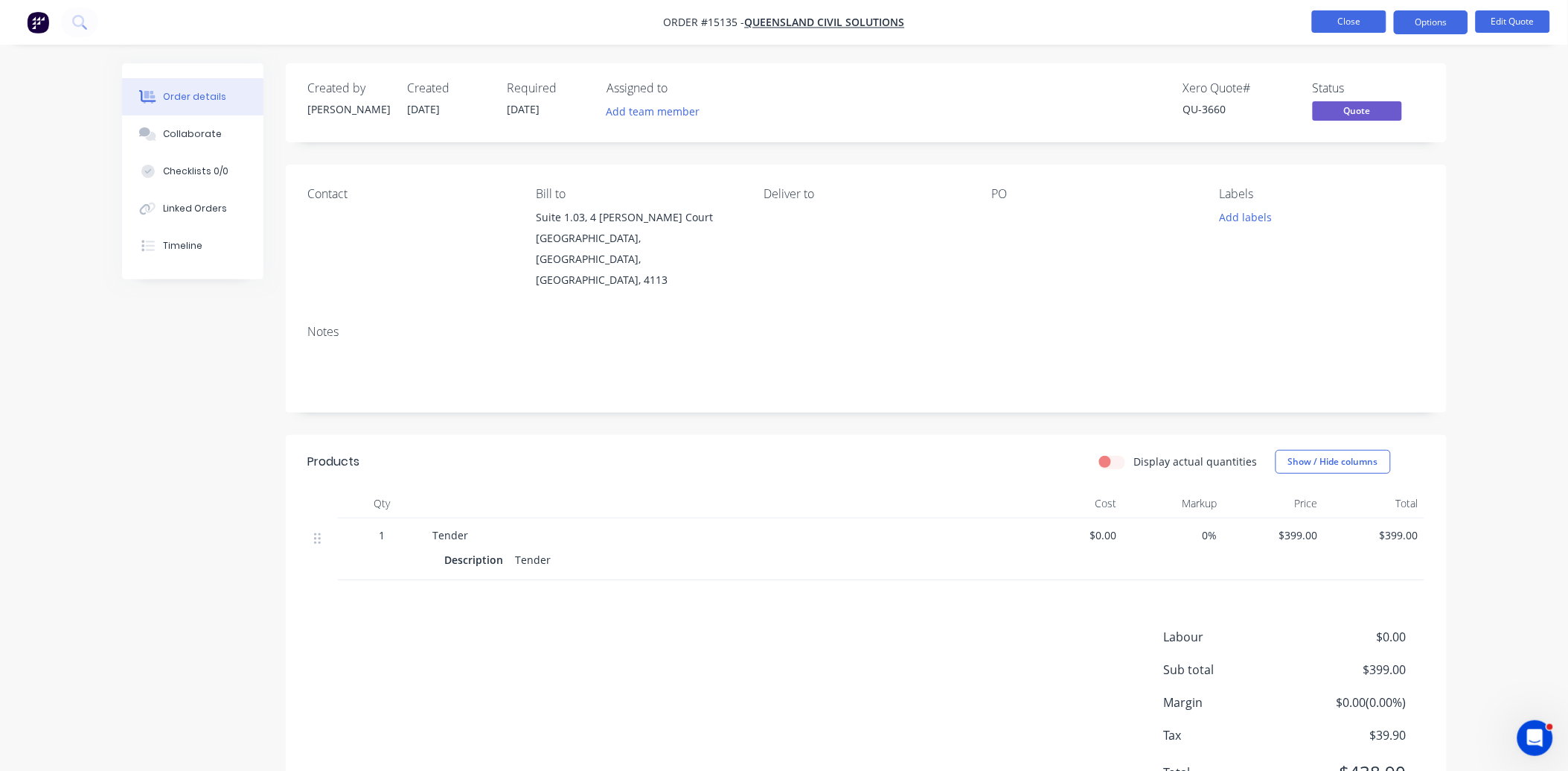
click at [1362, 21] on button "Close" at bounding box center [1349, 21] width 74 height 22
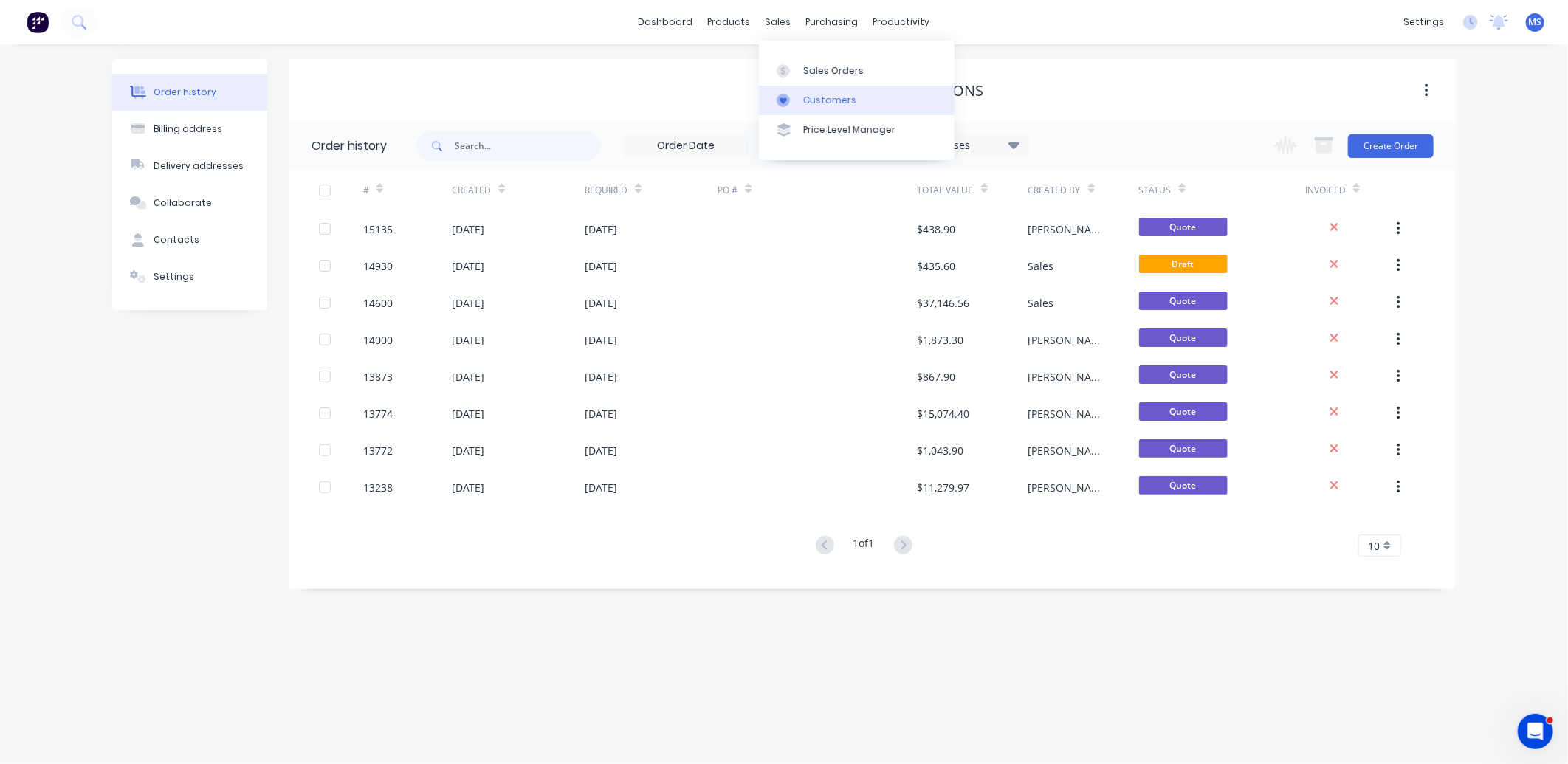
click at [835, 94] on div "Customers" at bounding box center [830, 100] width 53 height 13
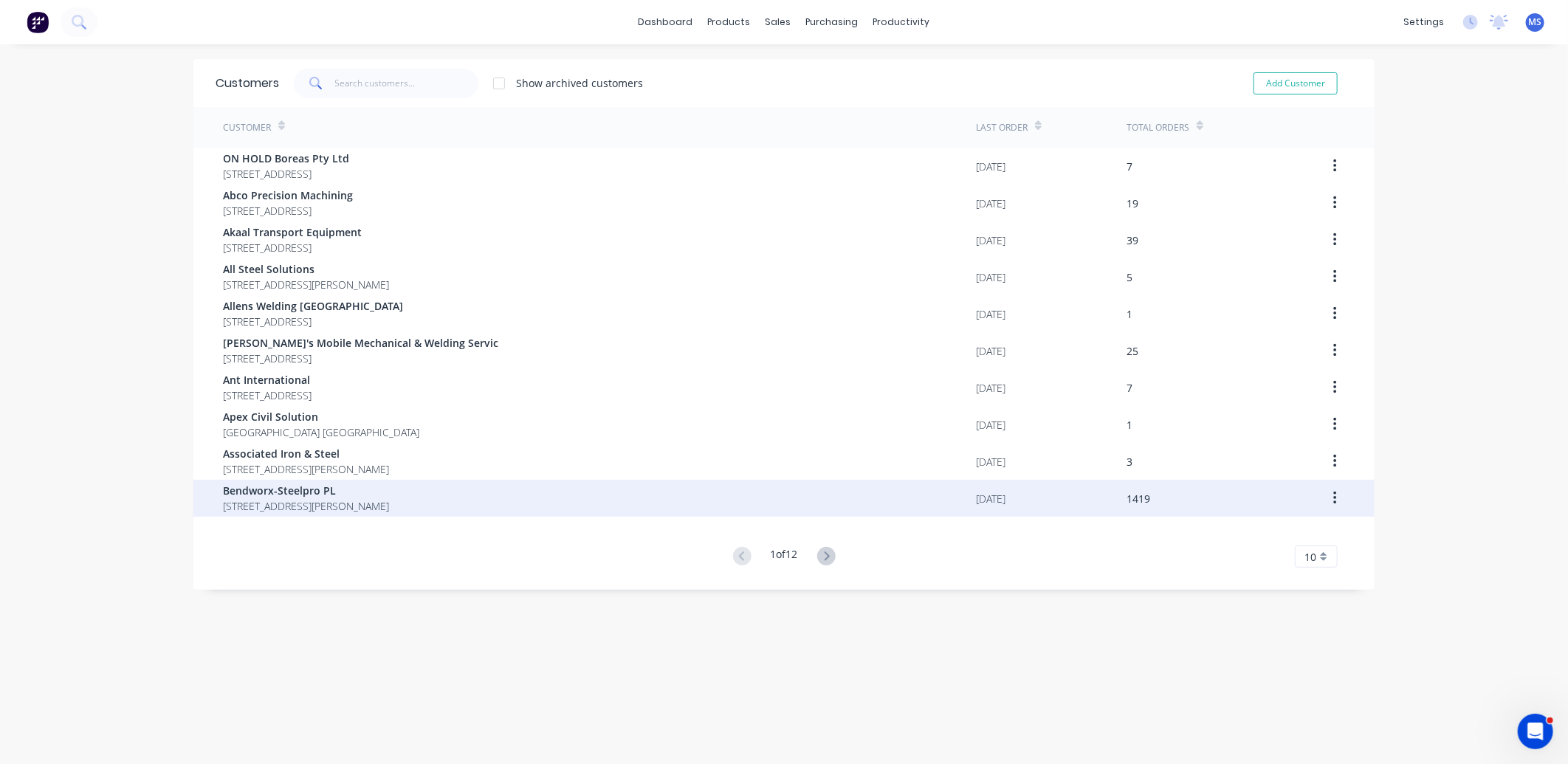
click at [468, 490] on div "Bendworx-Steelpro PL [STREET_ADDRESS][PERSON_NAME]" at bounding box center [599, 498] width 753 height 37
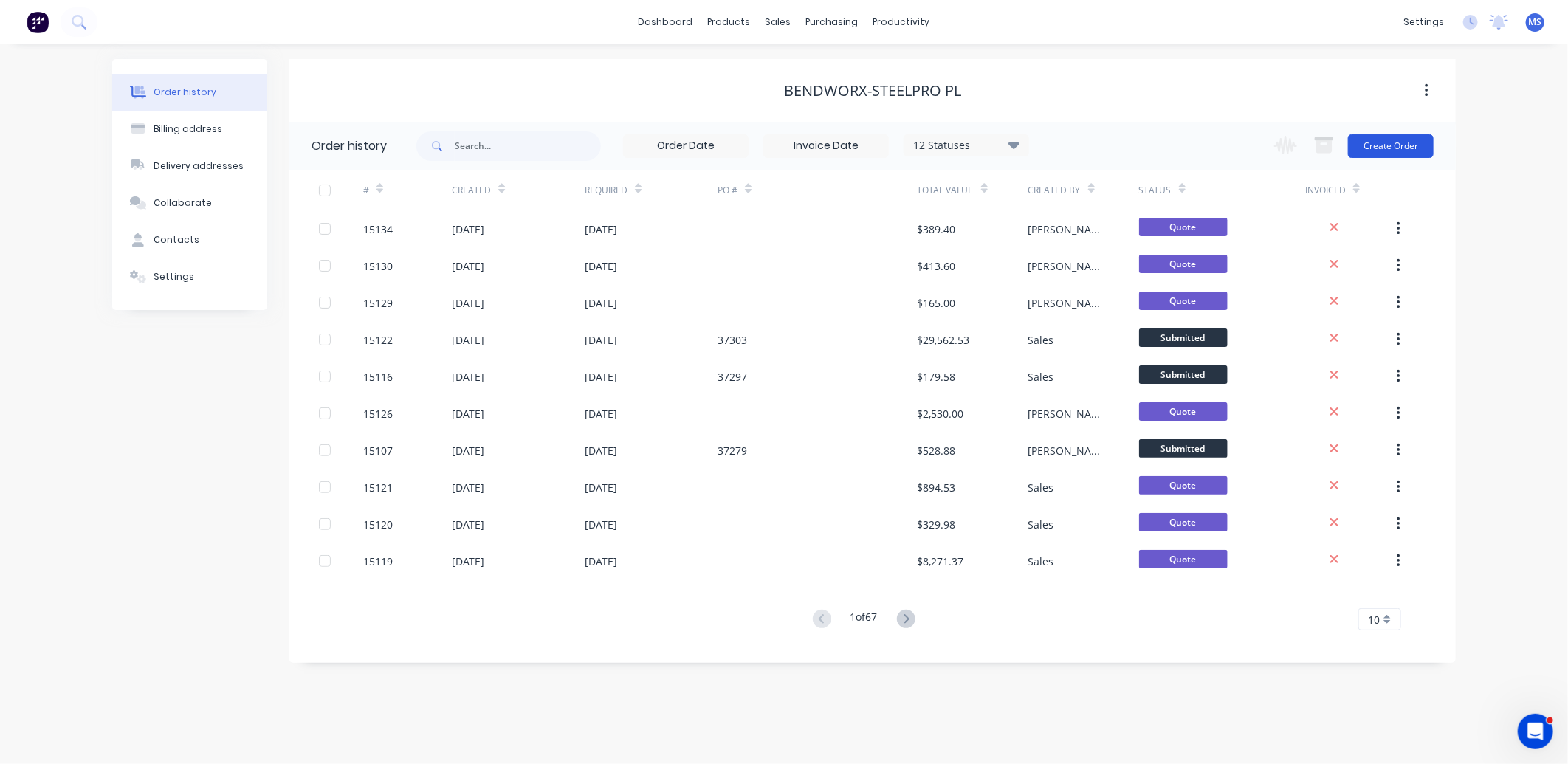
click at [1398, 145] on button "Create Order" at bounding box center [1390, 146] width 85 height 23
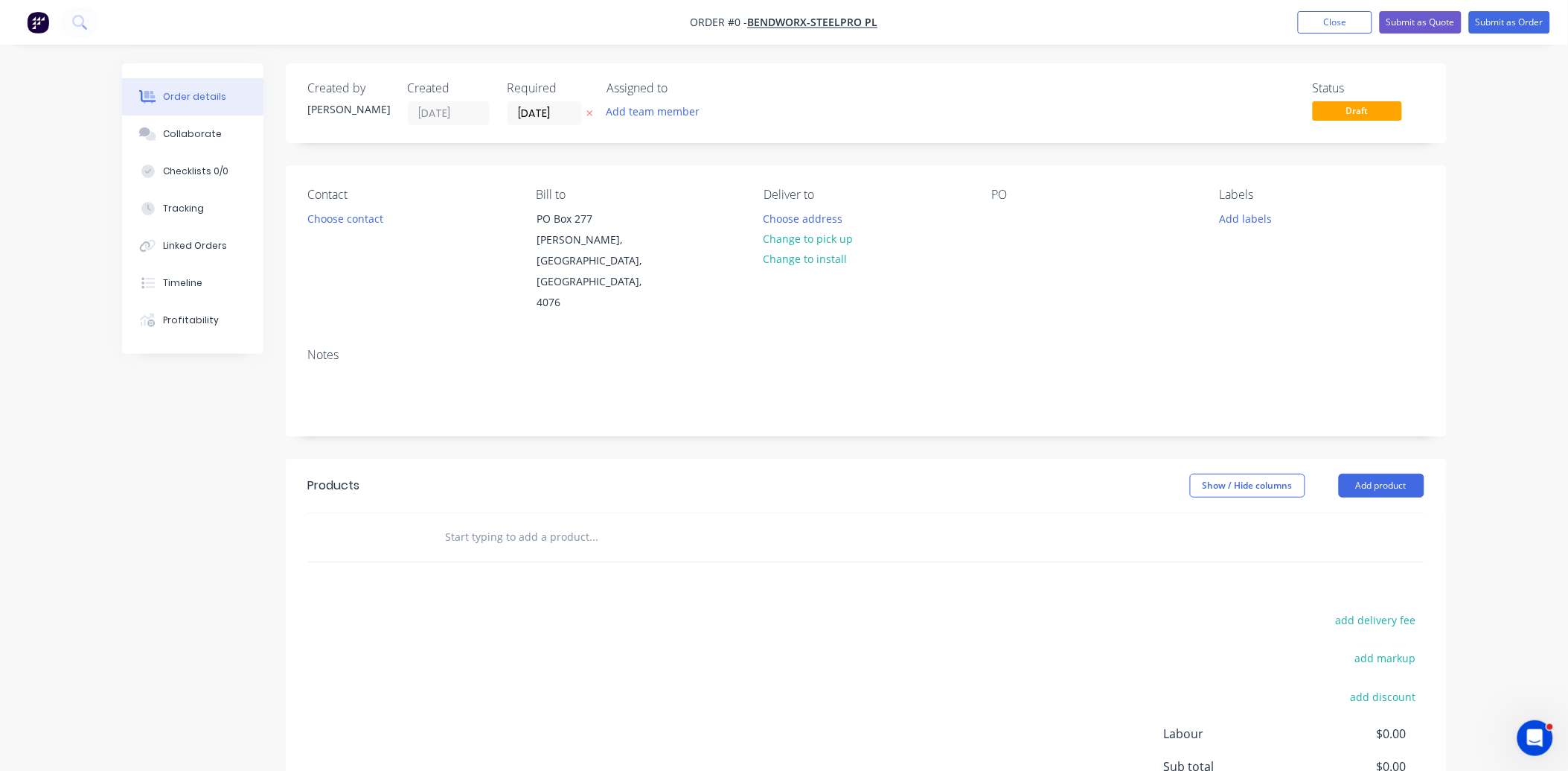
click at [544, 522] on input "text" at bounding box center [594, 537] width 298 height 30
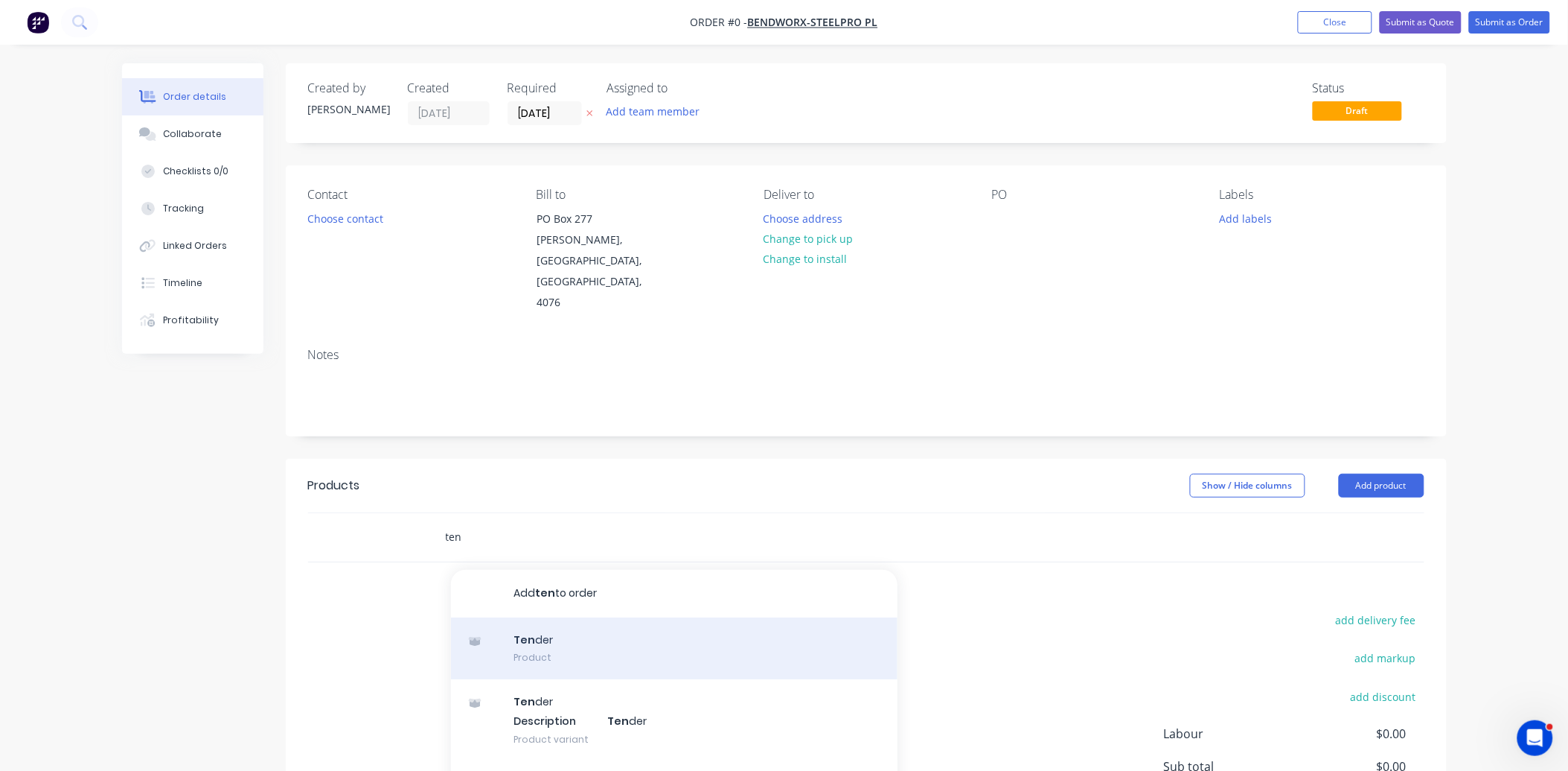
type input "ten"
click at [626, 617] on div "Ten der Product" at bounding box center [674, 648] width 447 height 62
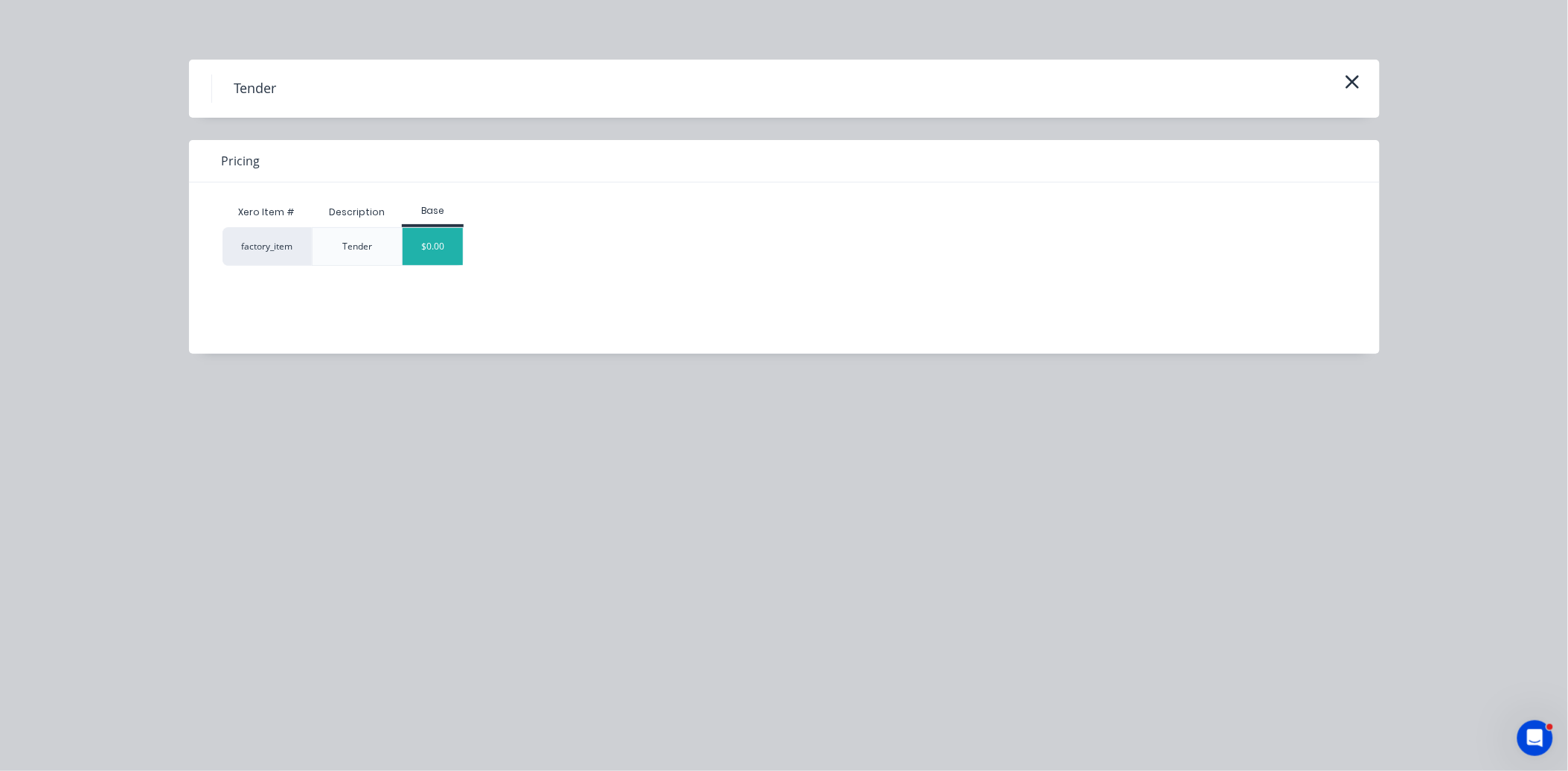
click at [443, 247] on div "$0.00" at bounding box center [433, 246] width 60 height 37
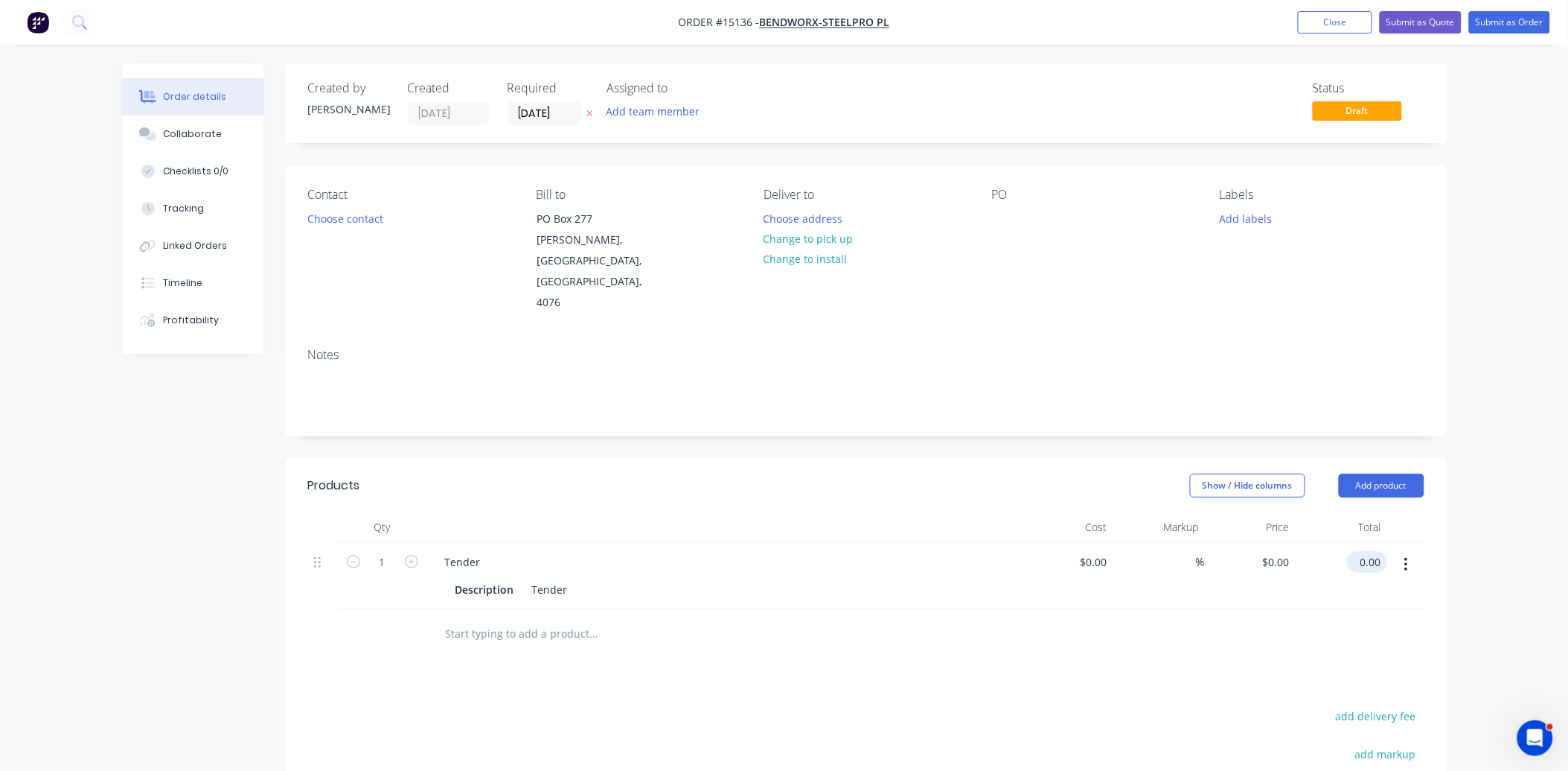
click at [1367, 551] on input "0.00" at bounding box center [1370, 561] width 34 height 21
type input "1715"
type input "$1,715.00"
click at [1420, 11] on button "Submit as Quote" at bounding box center [1421, 22] width 82 height 22
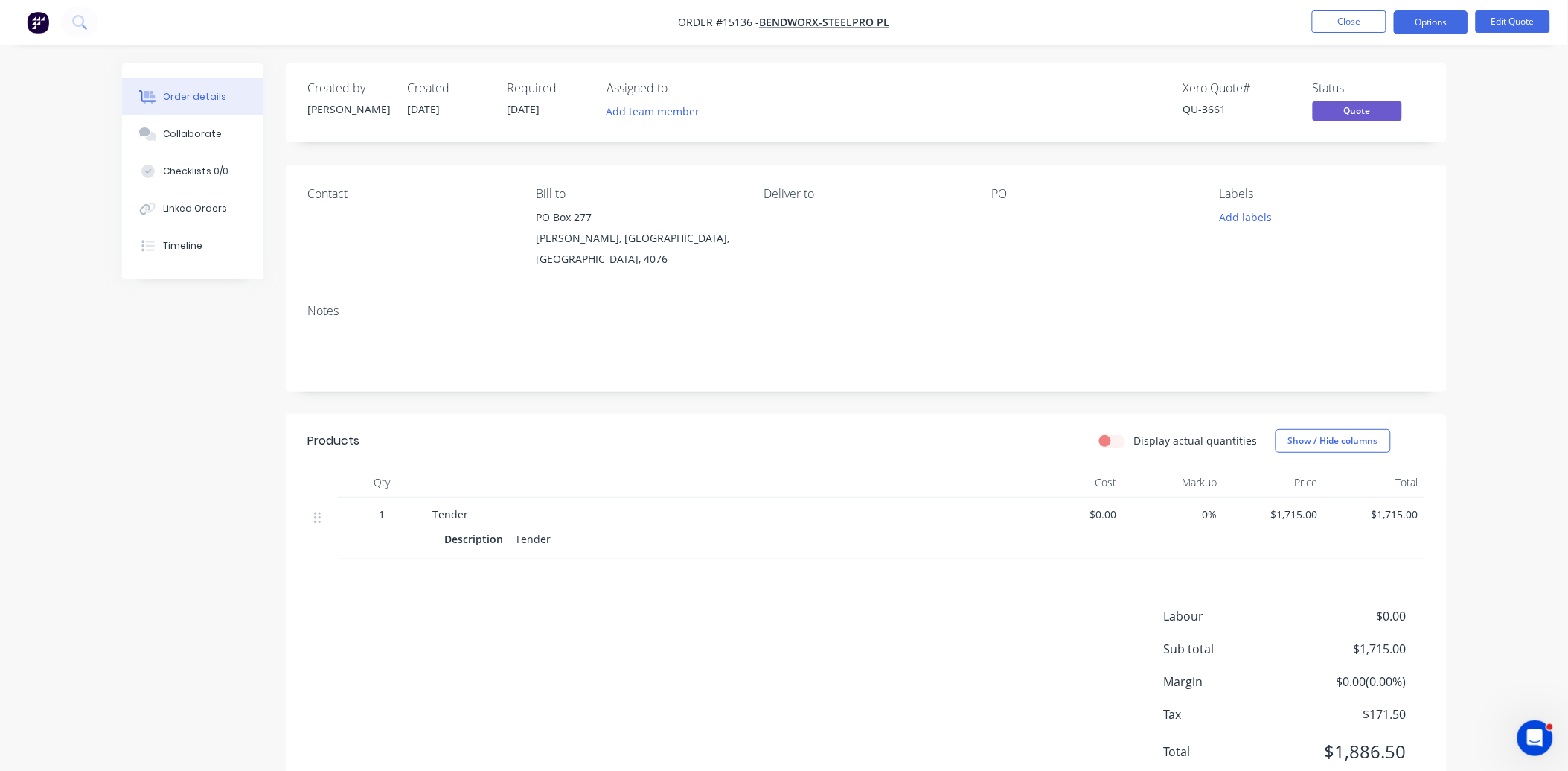
click at [1357, 23] on button "Close" at bounding box center [1349, 21] width 74 height 22
